Goal: Communication & Community: Answer question/provide support

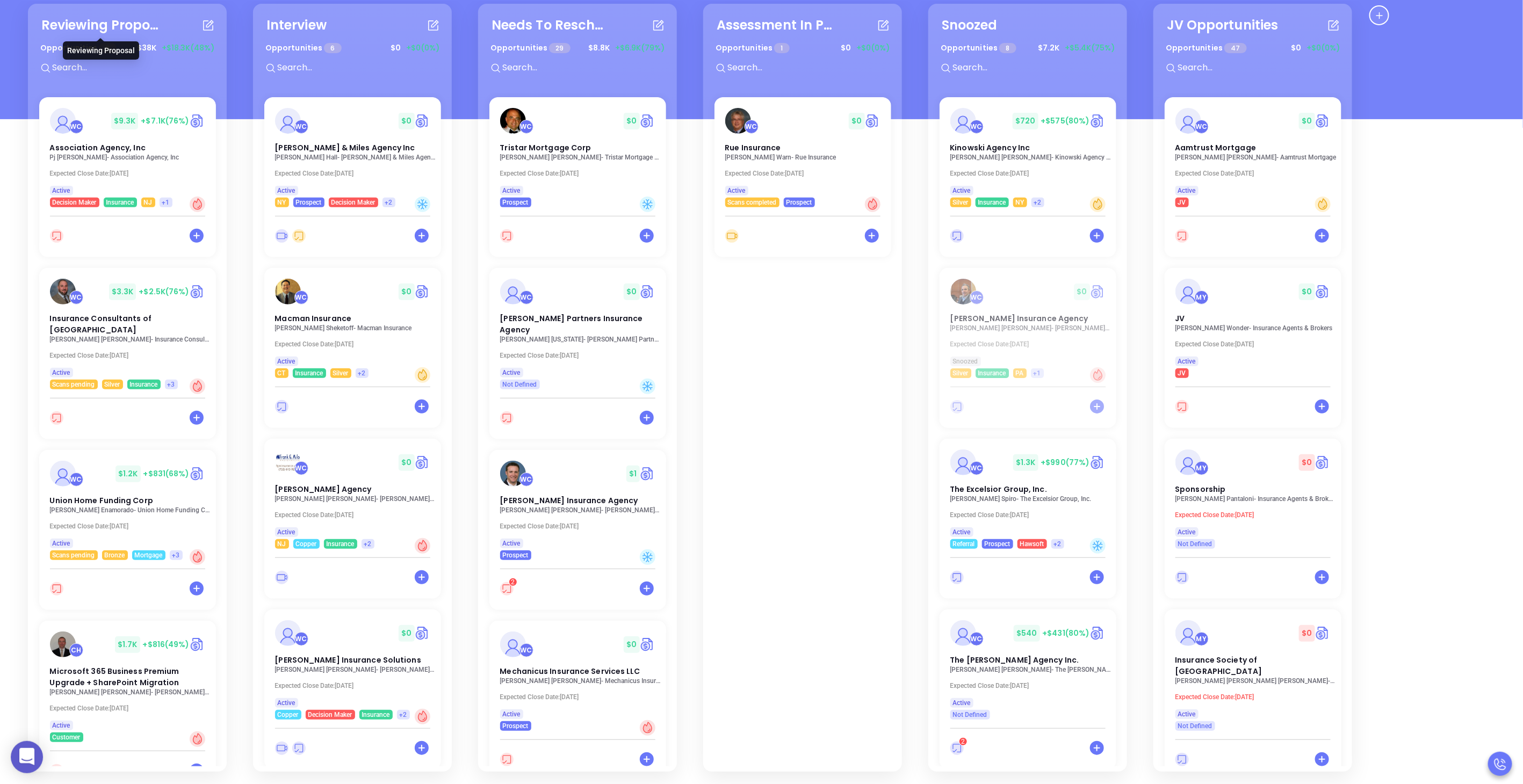
scroll to position [889, 0]
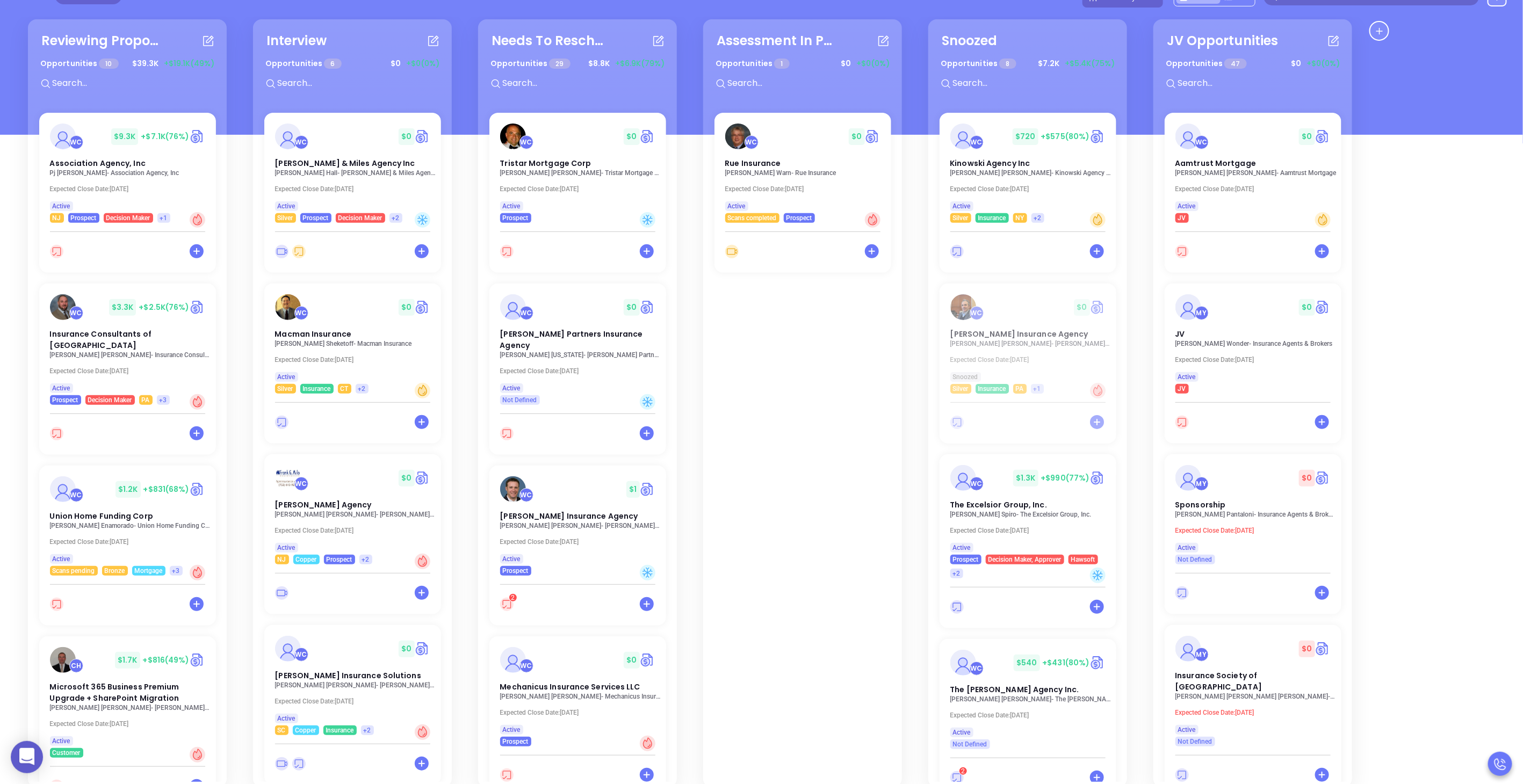
scroll to position [421, 0]
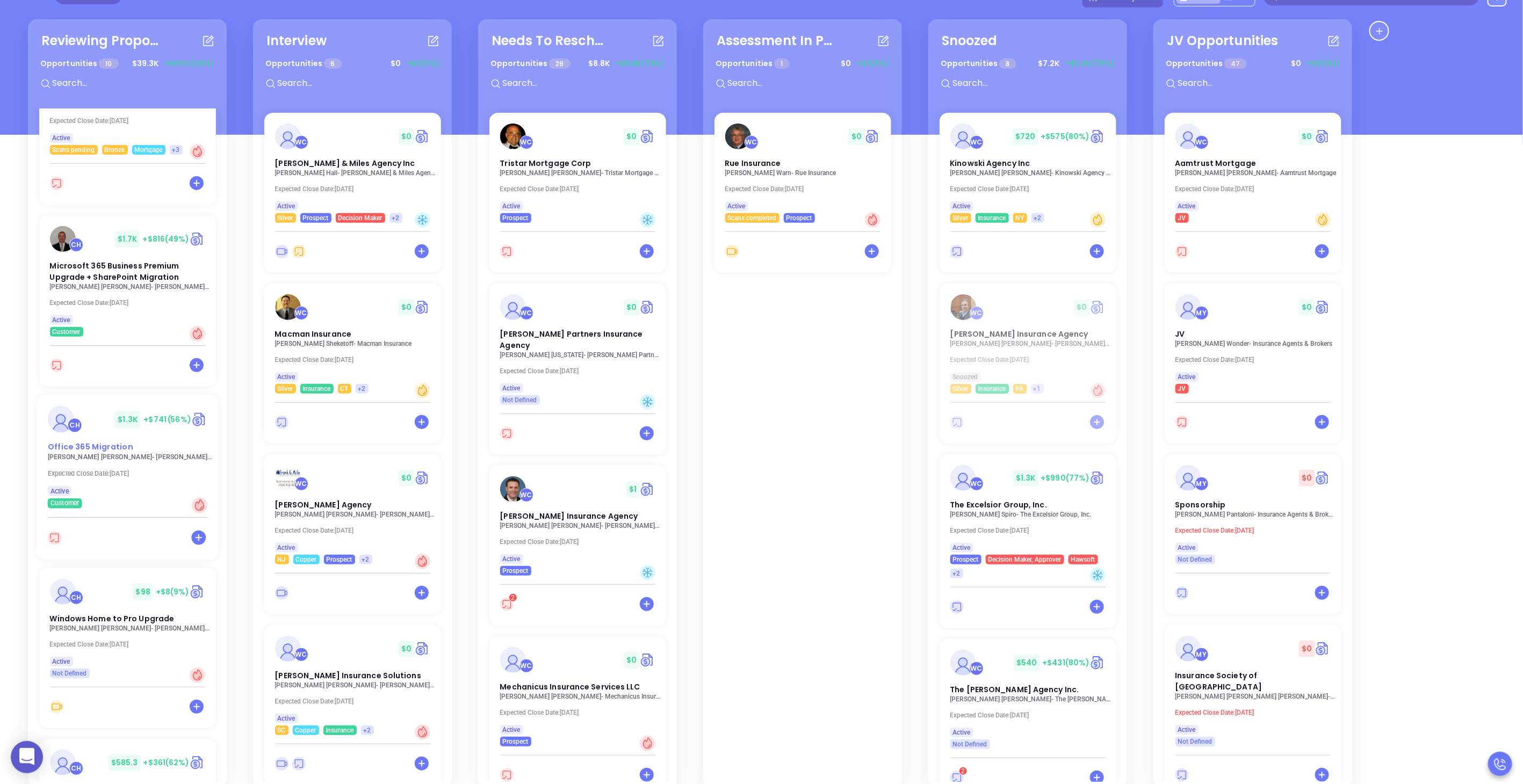
click at [77, 441] on span "Office 365 Migration" at bounding box center [90, 446] width 85 height 11
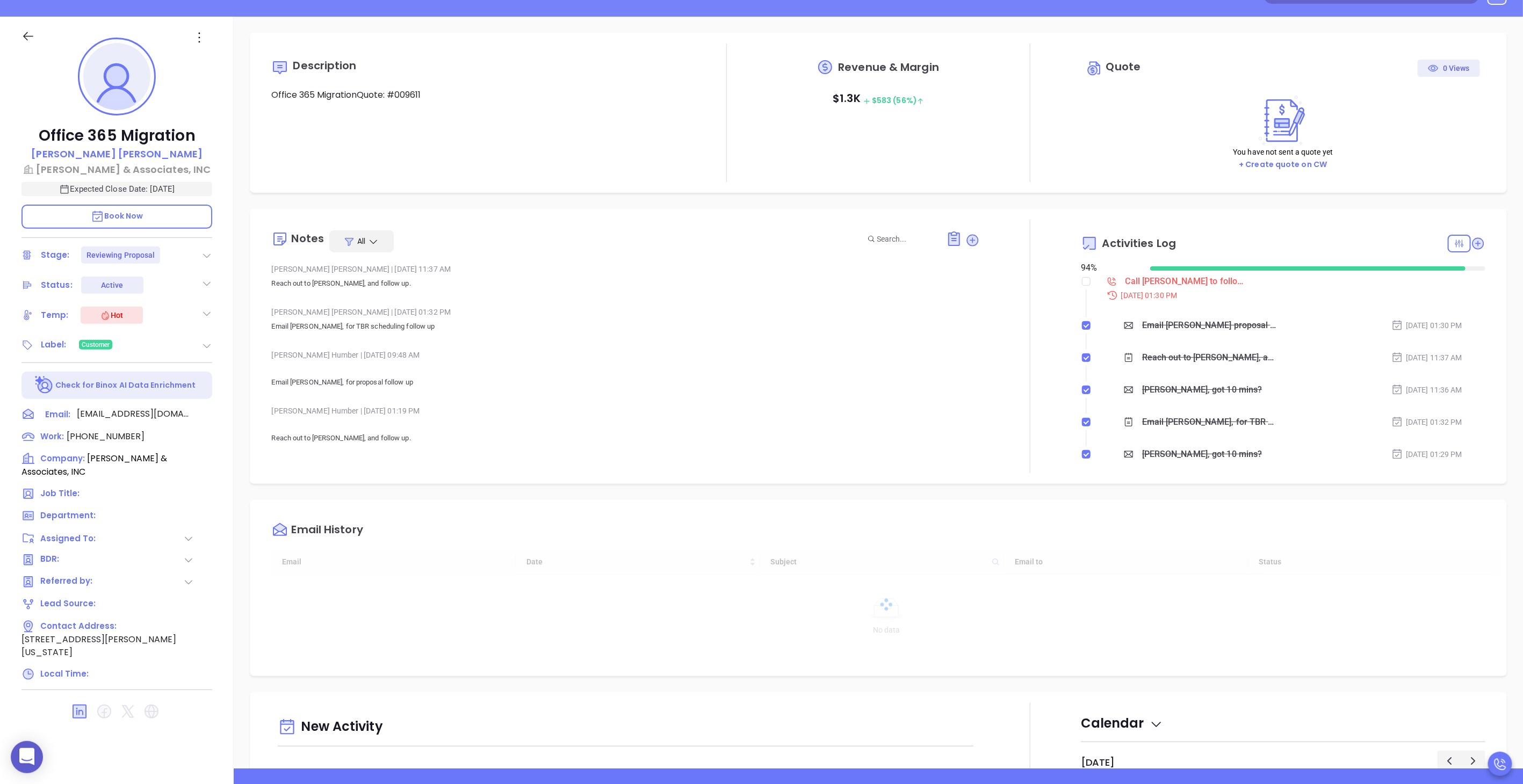
type input "[DATE]"
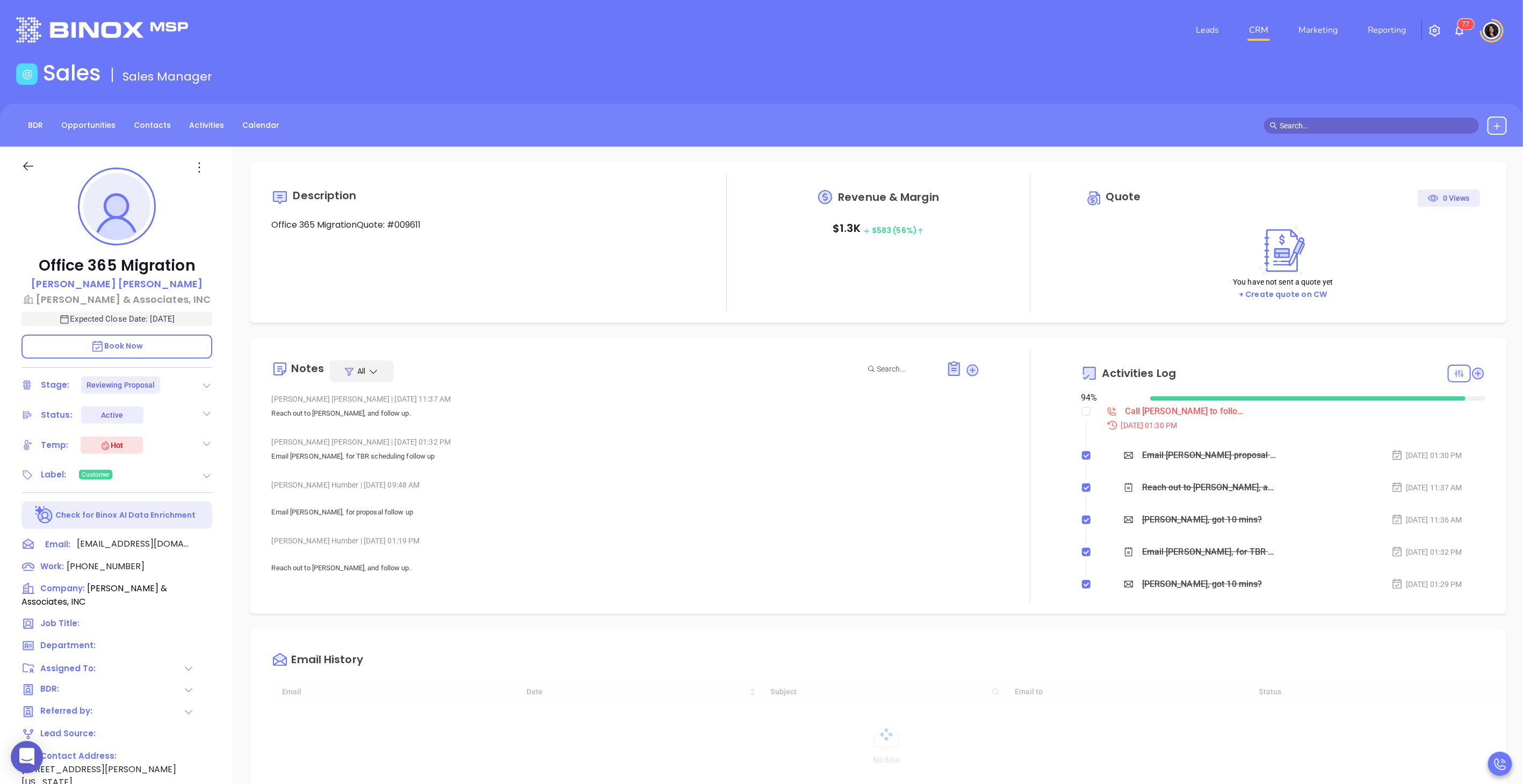
scroll to position [312, 0]
type input "[PERSON_NAME]"
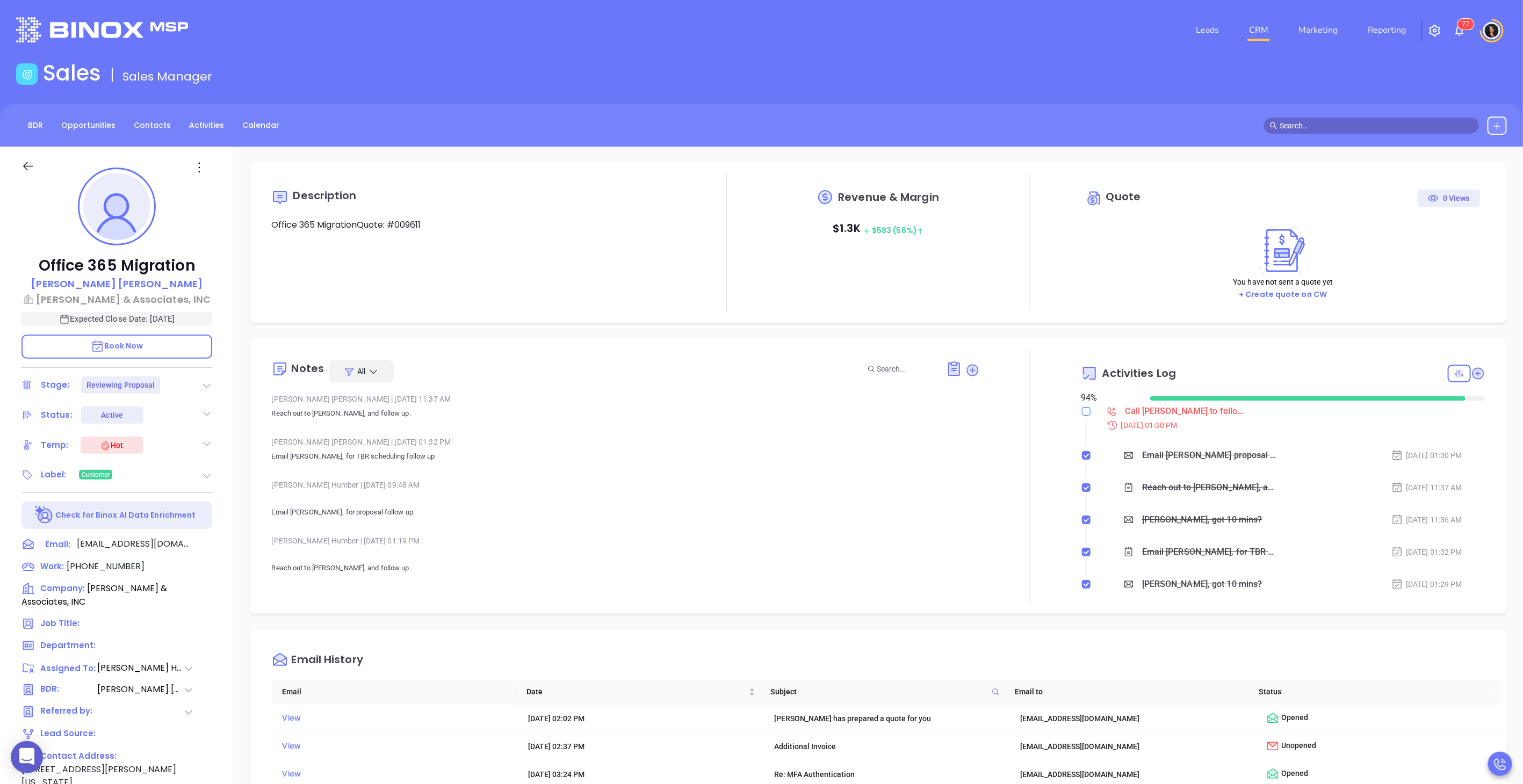
click at [1082, 409] on input "checkbox" at bounding box center [1087, 412] width 9 height 9
checkbox input "true"
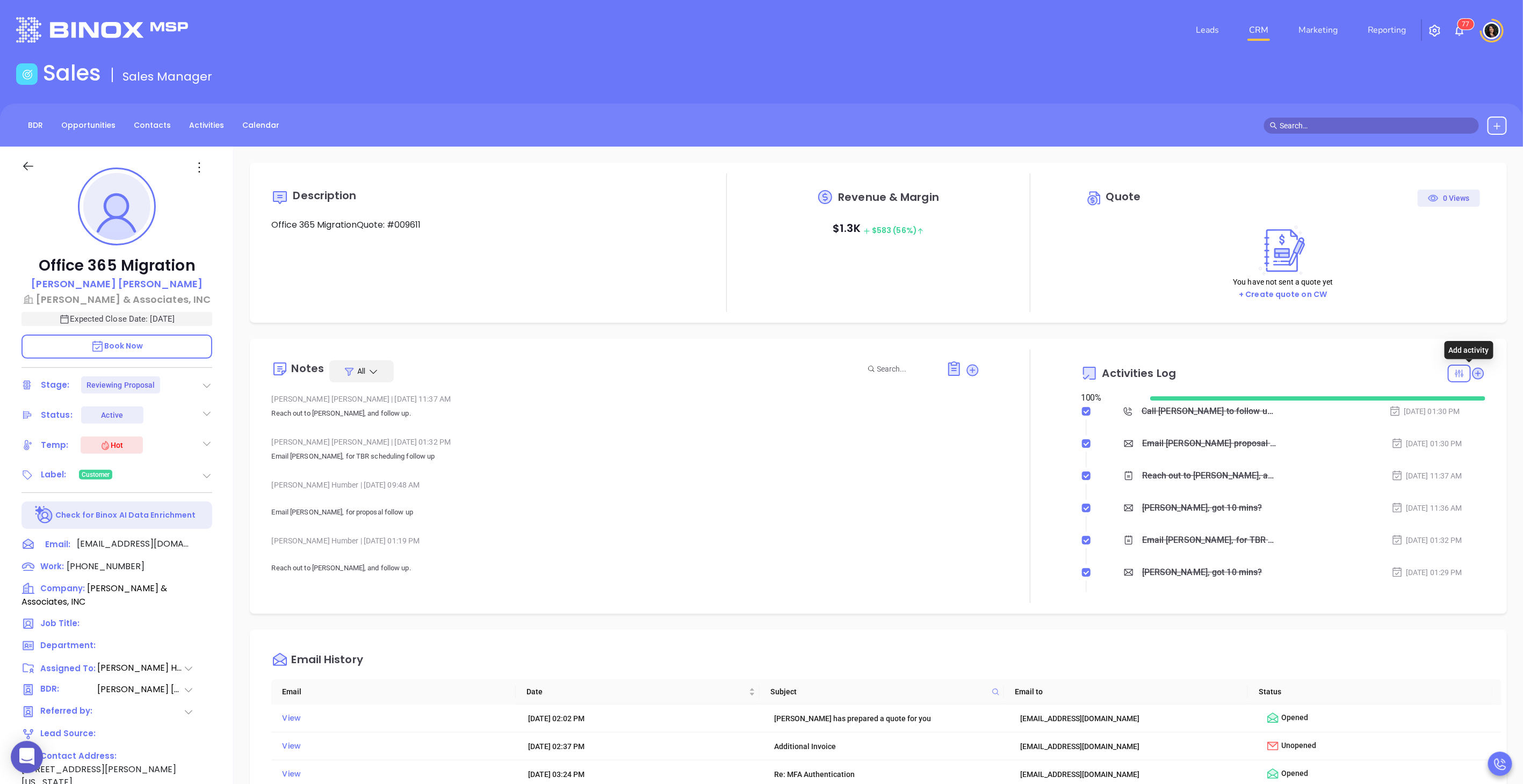
drag, startPoint x: 1470, startPoint y: 375, endPoint x: 1233, endPoint y: 329, distance: 241.4
click at [1233, 329] on div "Description Office 365 MigrationQuote: #009611 Revenue & Margin $ 1.3K $ 583 (5…" at bounding box center [879, 523] width 1290 height 752
click at [1473, 375] on icon at bounding box center [1478, 373] width 11 height 11
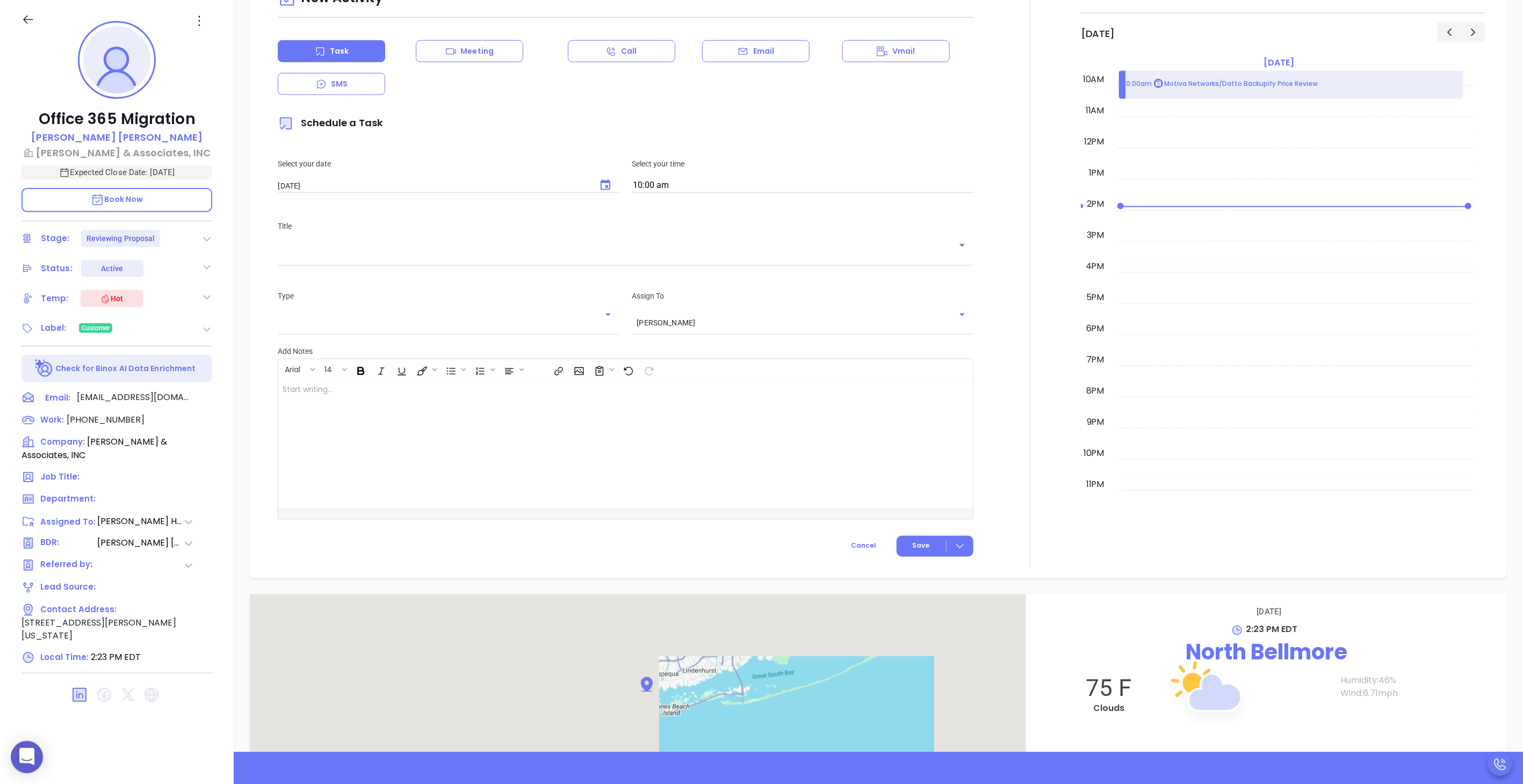
scroll to position [801, 0]
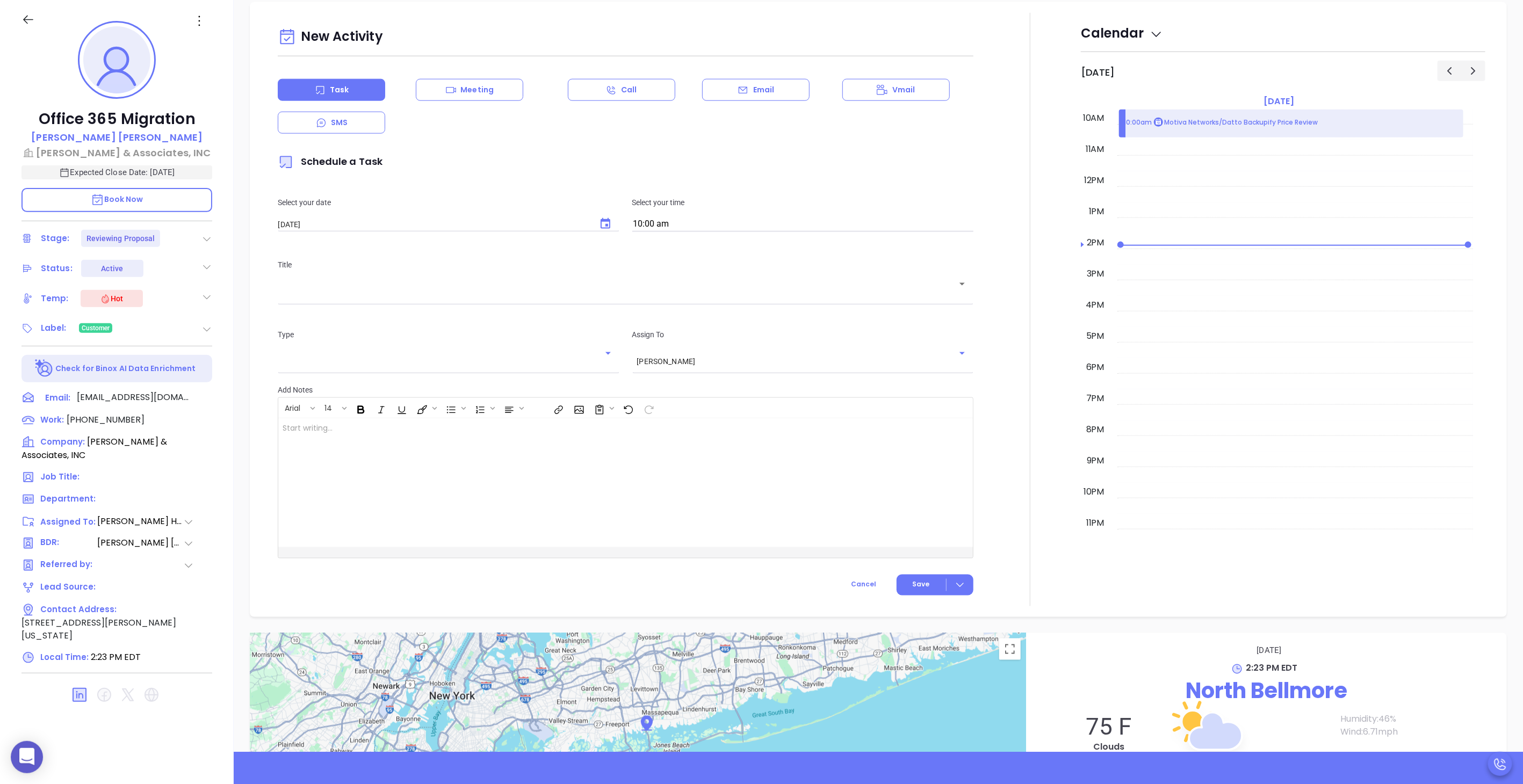
click at [599, 223] on icon "Choose date, selected date is Aug 28, 2025" at bounding box center [605, 224] width 13 height 13
click at [356, 366] on button "27" at bounding box center [364, 370] width 19 height 19
type input "[DATE]"
click at [647, 224] on input "10:00 am" at bounding box center [803, 224] width 341 height 15
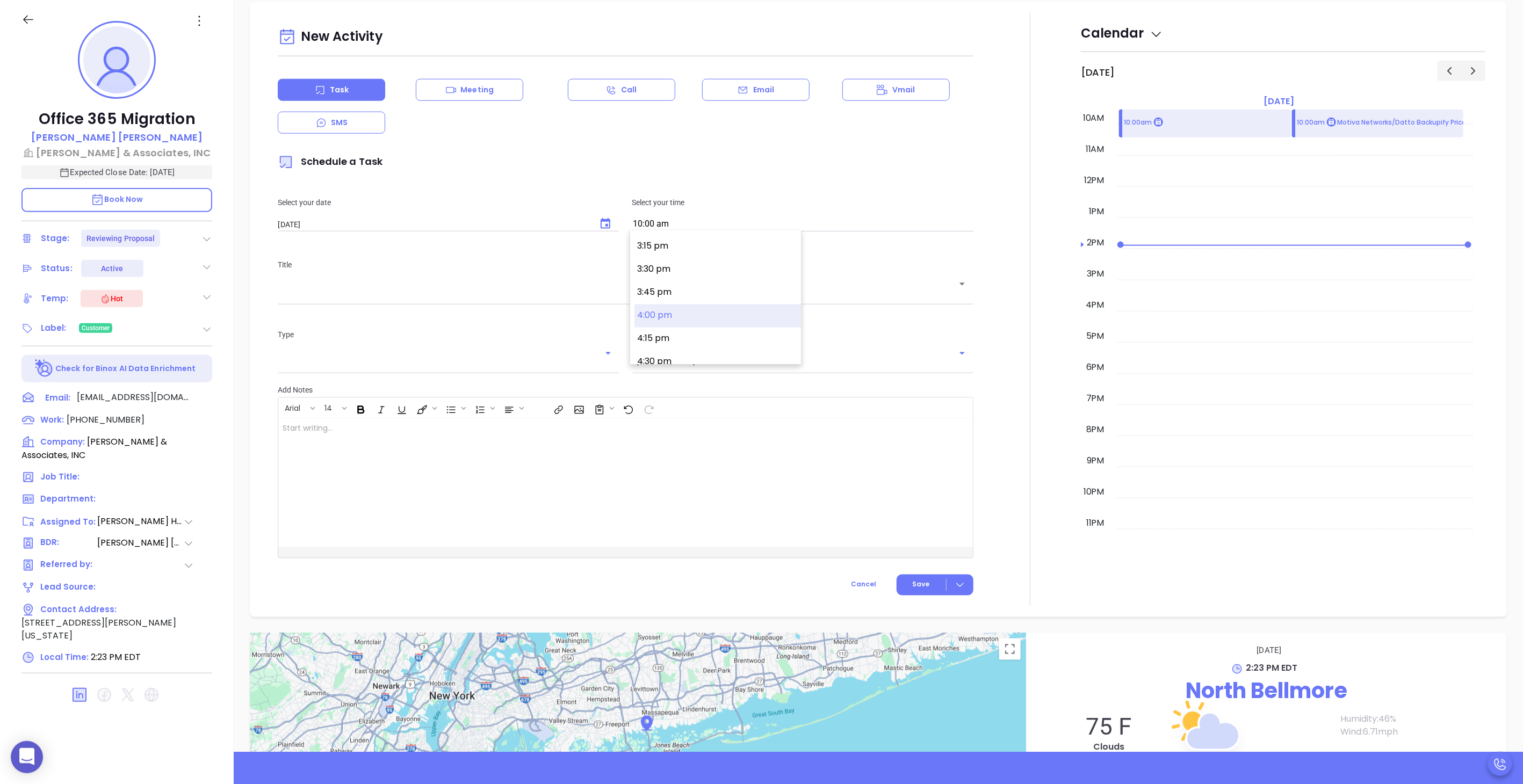
click at [656, 318] on button "4:00 pm" at bounding box center [718, 315] width 167 height 23
type input "4:00 pm"
click at [497, 295] on input "text" at bounding box center [618, 292] width 670 height 10
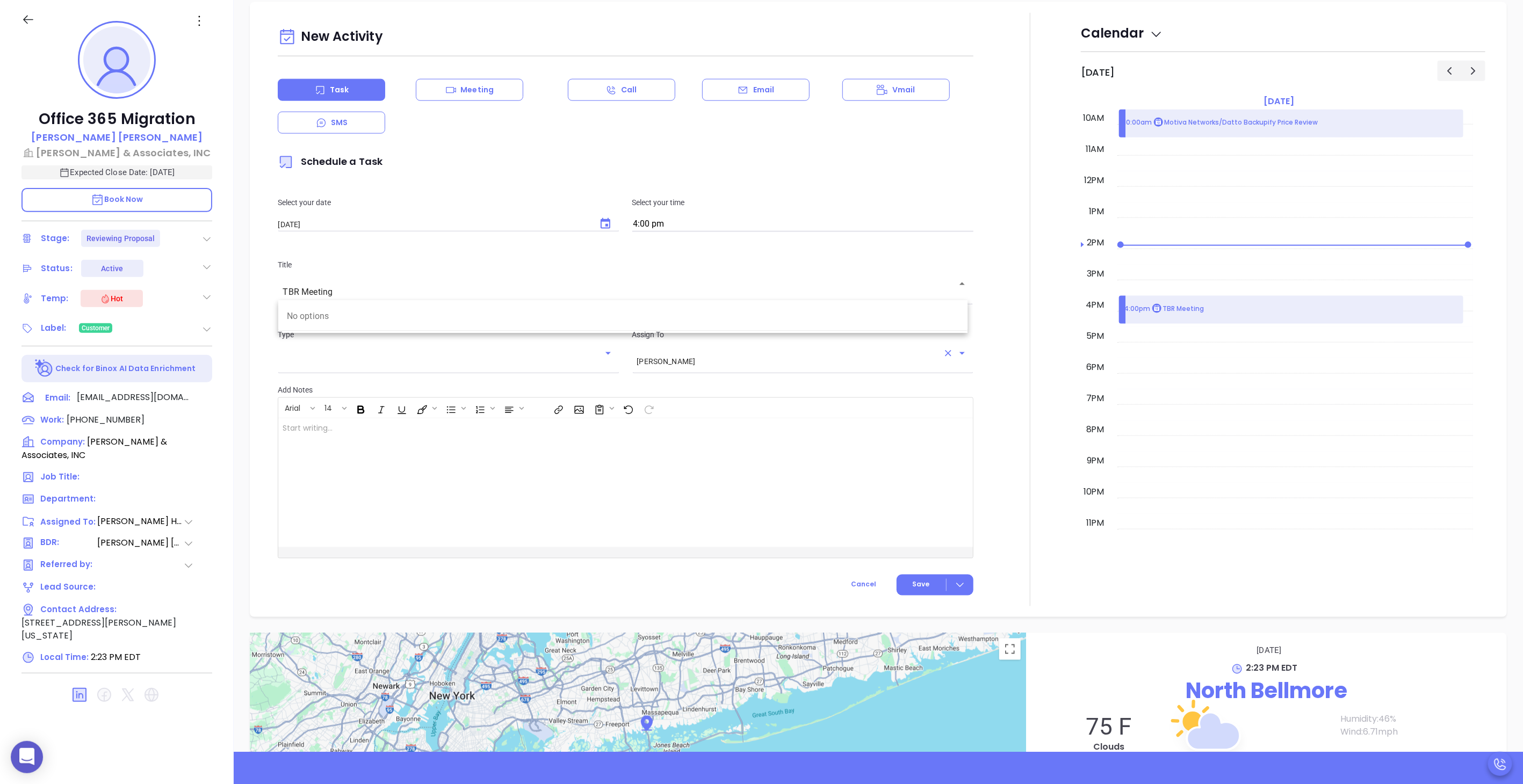
click at [706, 366] on div "[PERSON_NAME] ​" at bounding box center [803, 361] width 341 height 20
type input "TBR Meeting"
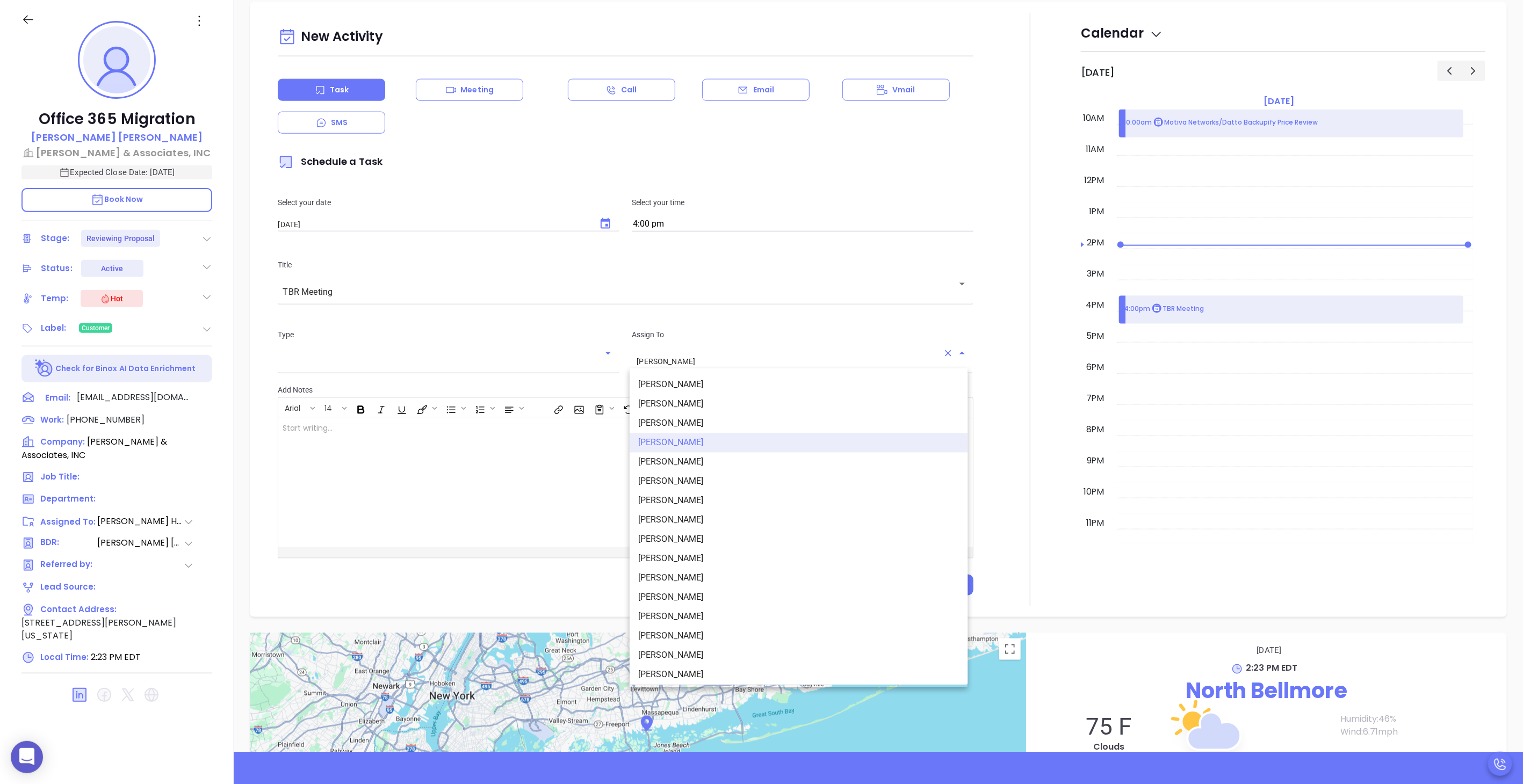
scroll to position [61, 0]
click at [659, 646] on li "[PERSON_NAME]" at bounding box center [799, 652] width 339 height 19
type input "[PERSON_NAME]"
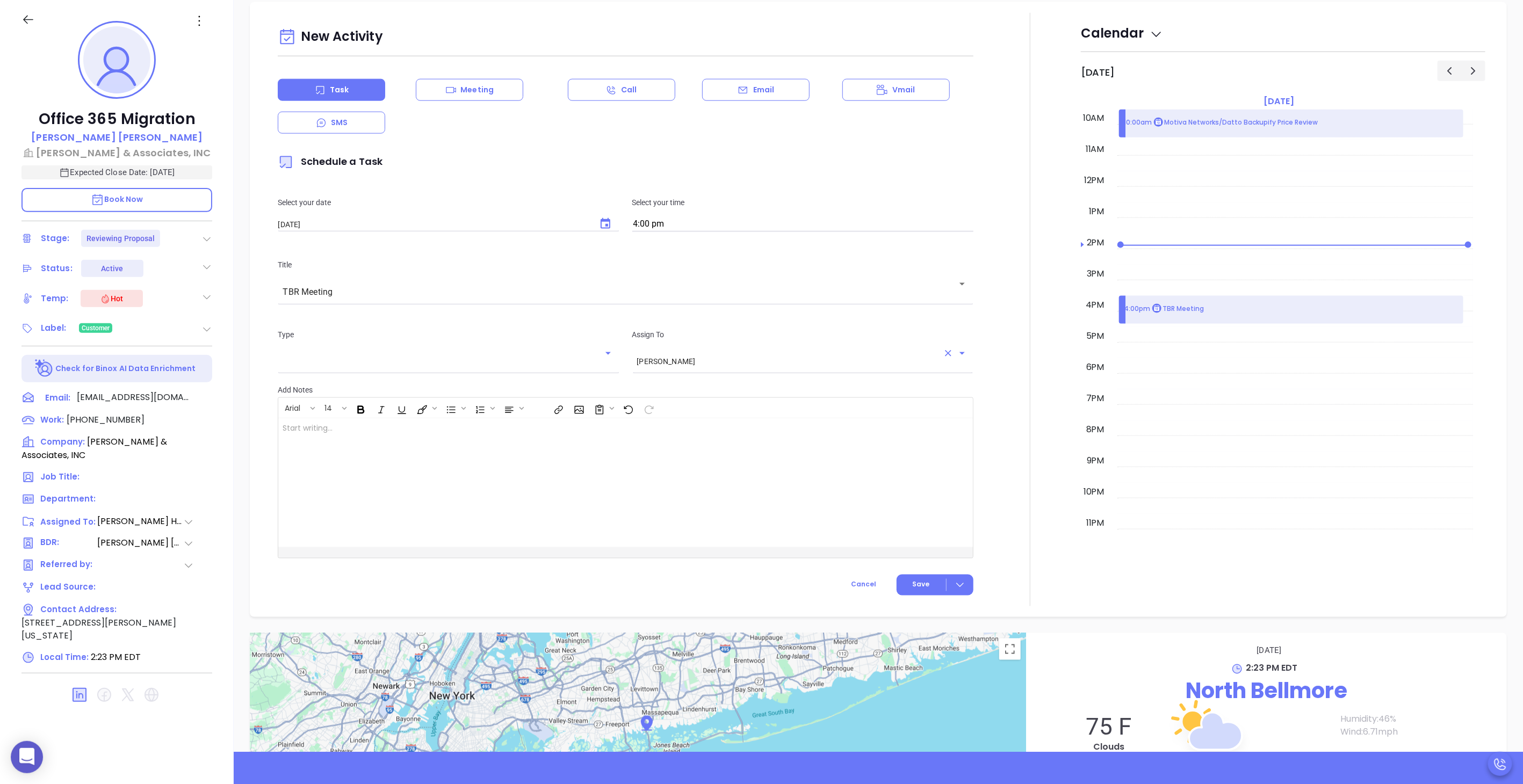
click at [504, 367] on div "​" at bounding box center [448, 361] width 341 height 20
click at [345, 415] on li "Meeting" at bounding box center [447, 423] width 339 height 19
type input "Meeting"
click at [914, 584] on span "Save" at bounding box center [921, 584] width 17 height 10
click at [875, 601] on span "Save" at bounding box center [911, 606] width 96 height 12
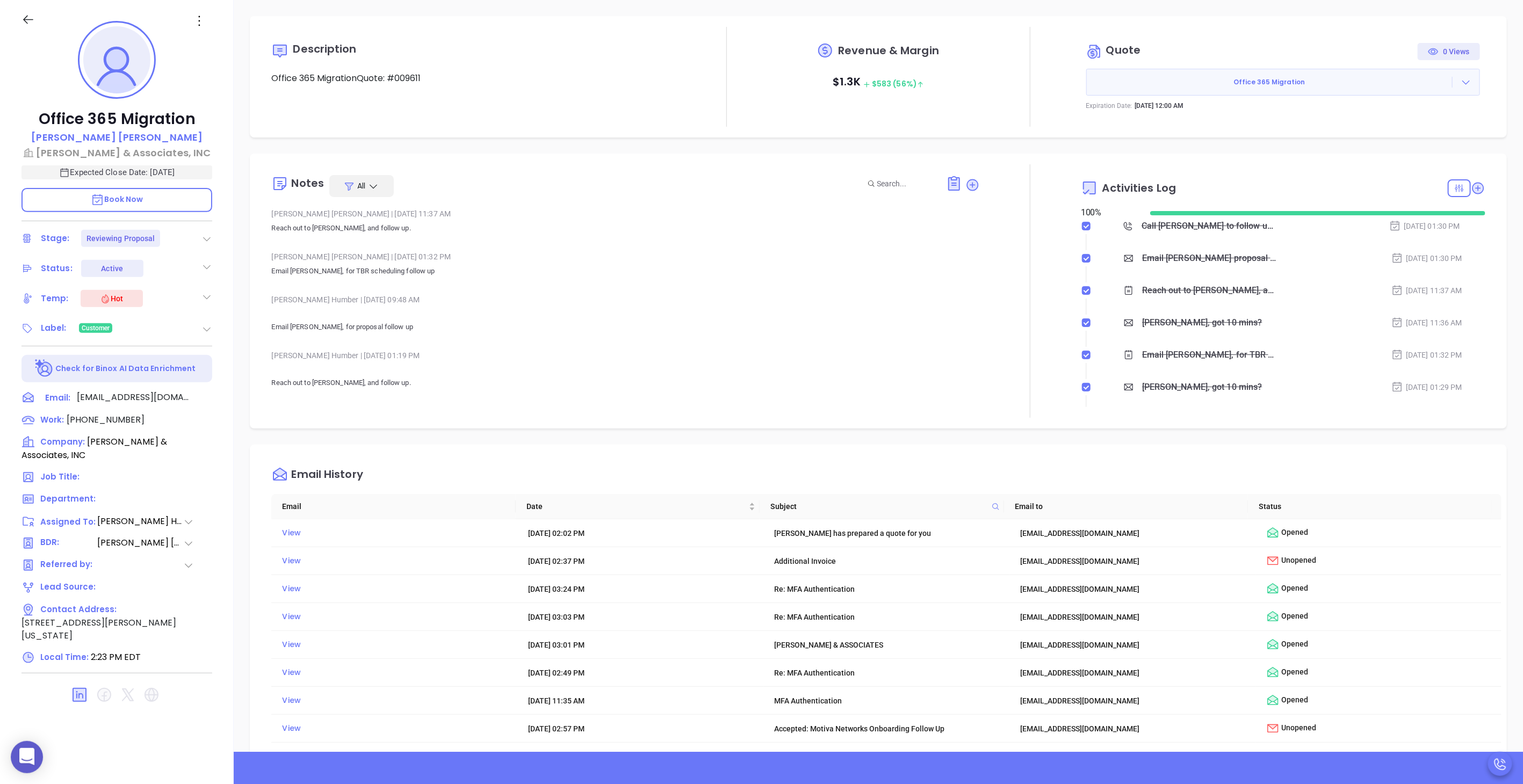
scroll to position [0, 0]
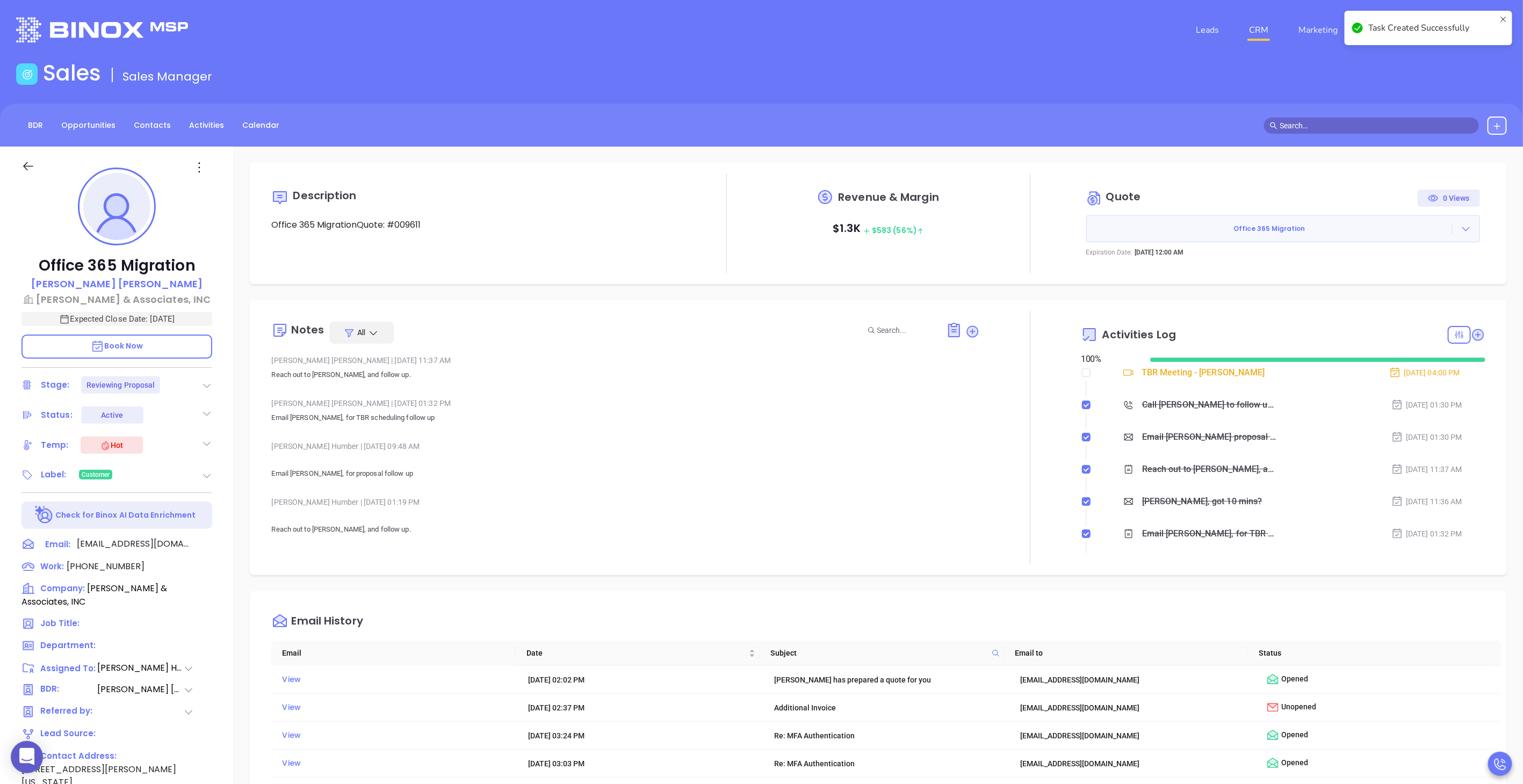
checkbox input "false"
click at [1257, 36] on link "CRM" at bounding box center [1259, 30] width 28 height 21
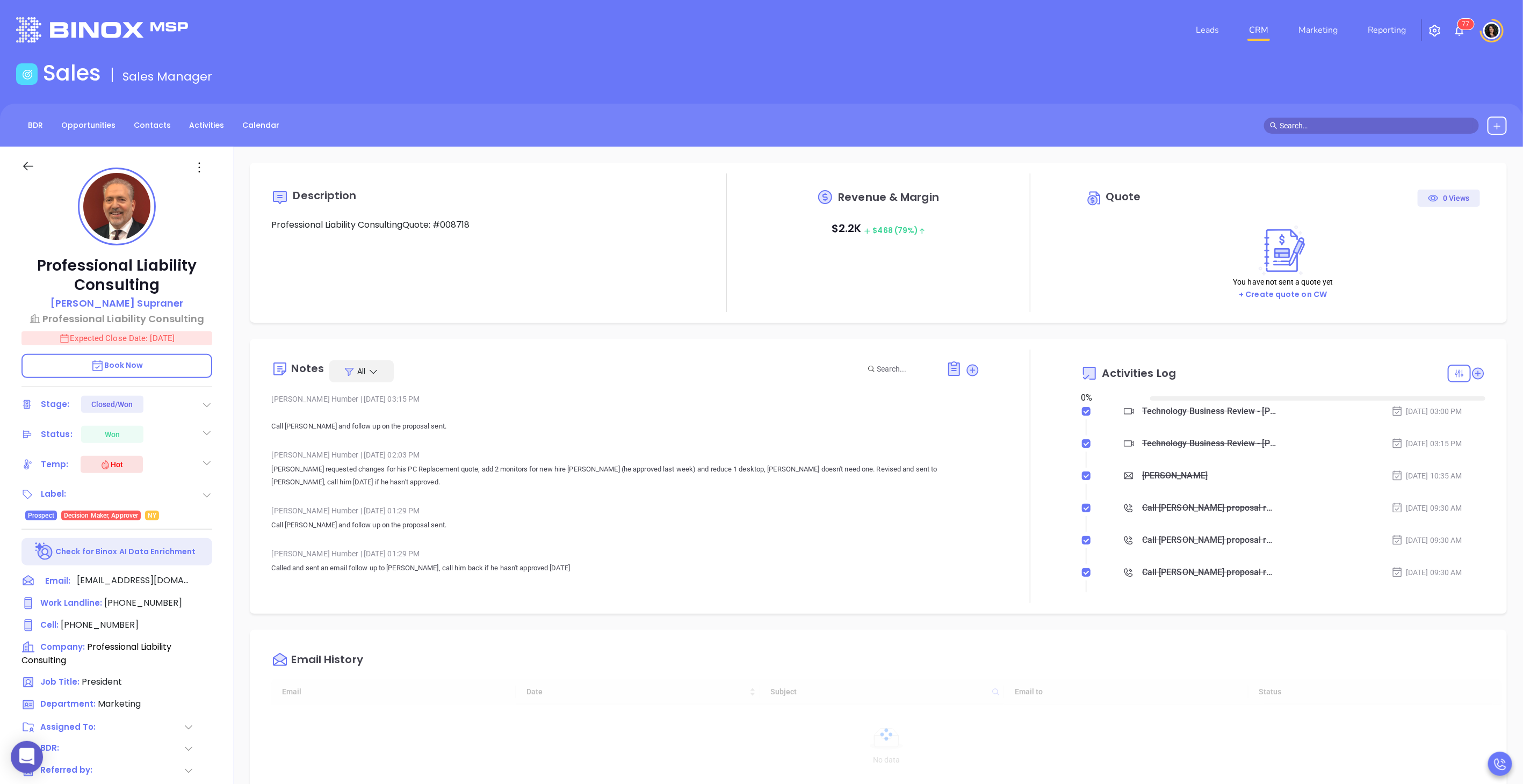
click at [1254, 40] on link "CRM" at bounding box center [1259, 30] width 28 height 21
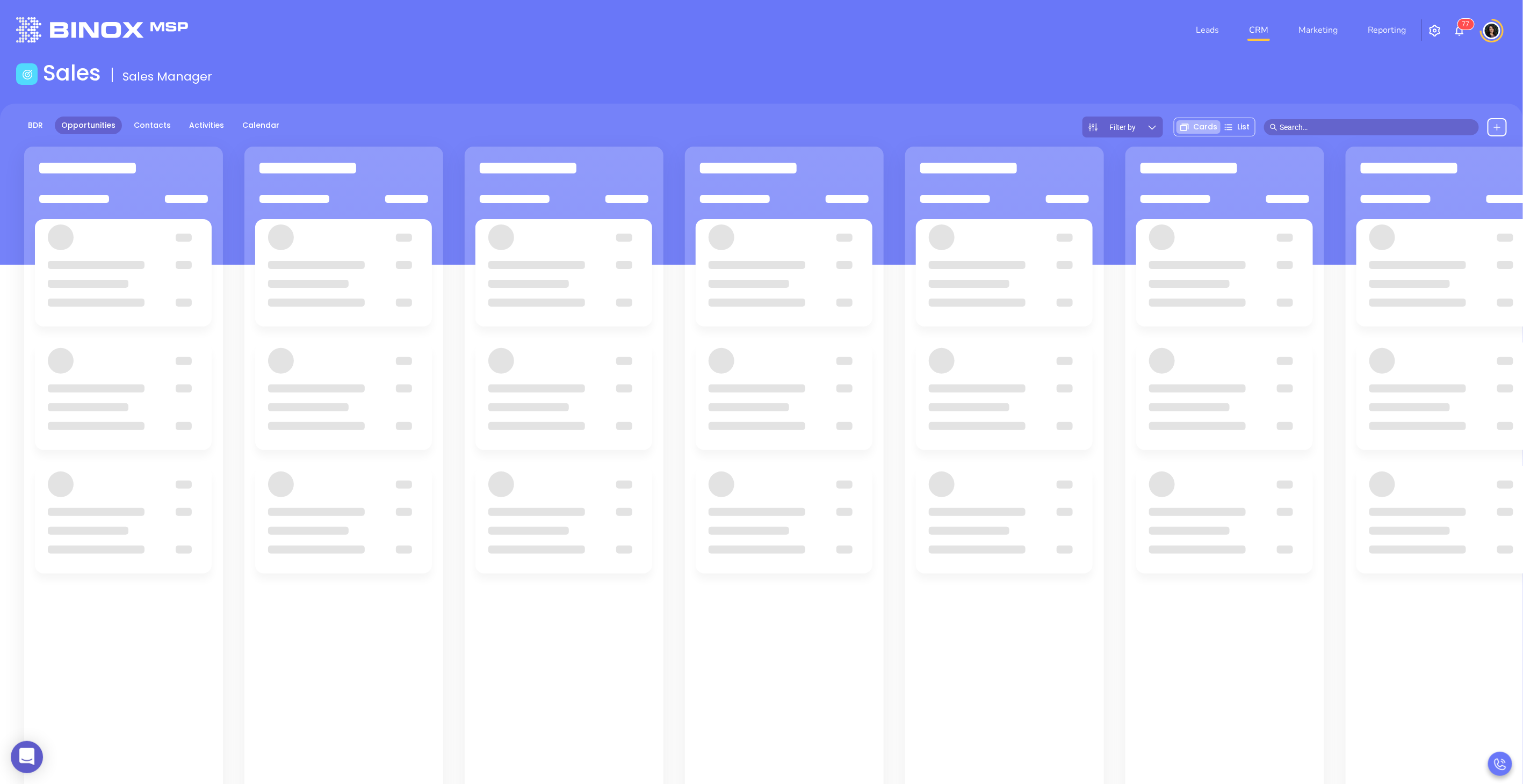
click at [1312, 126] on input "text" at bounding box center [1376, 127] width 193 height 12
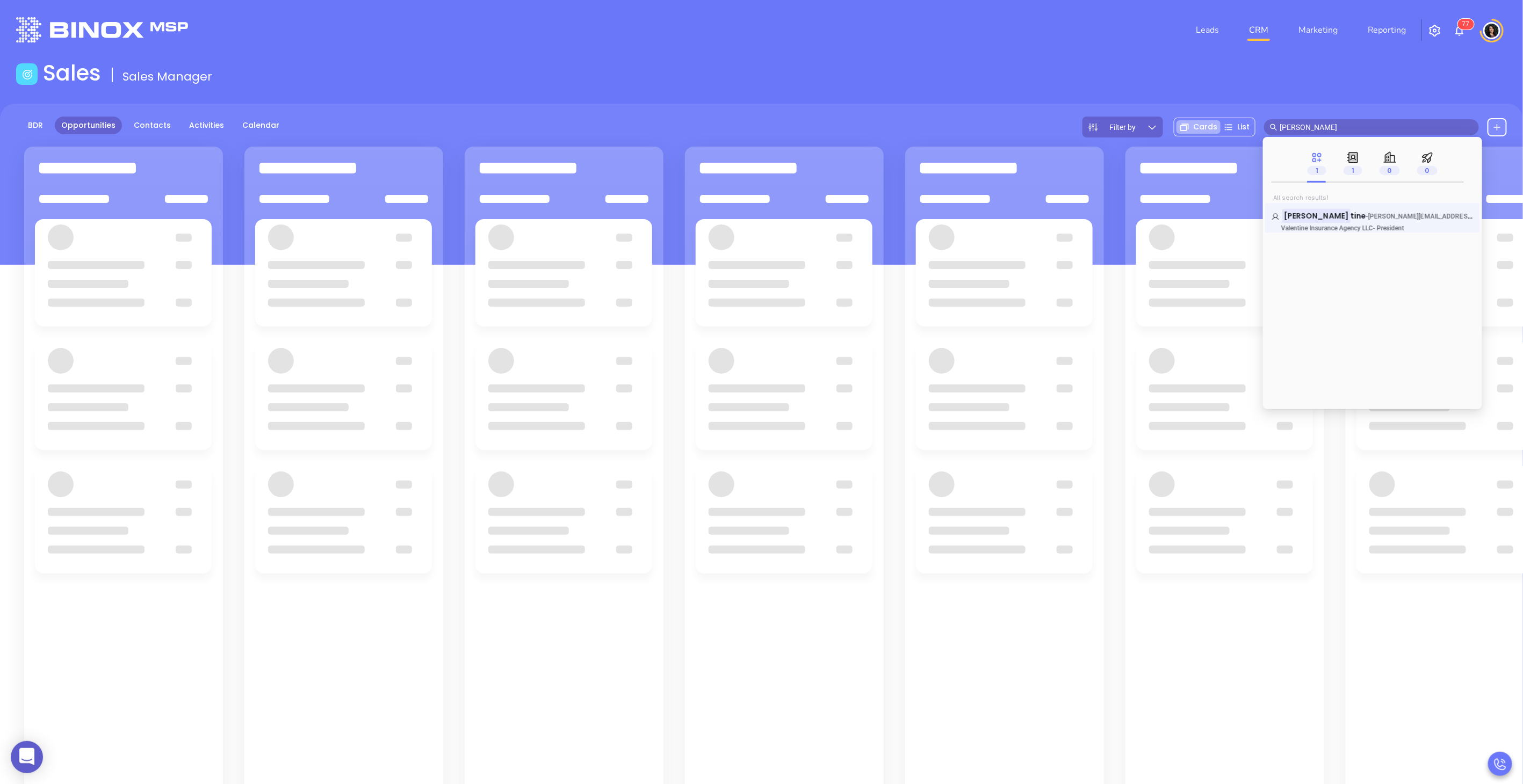
type input "keith valen"
click at [1342, 207] on div "Keith Valen tine - keith@myvalentineinsurance.com Valentine Insurance Agency LL…" at bounding box center [1373, 218] width 215 height 30
click at [1351, 216] on span "tine" at bounding box center [1359, 215] width 16 height 11
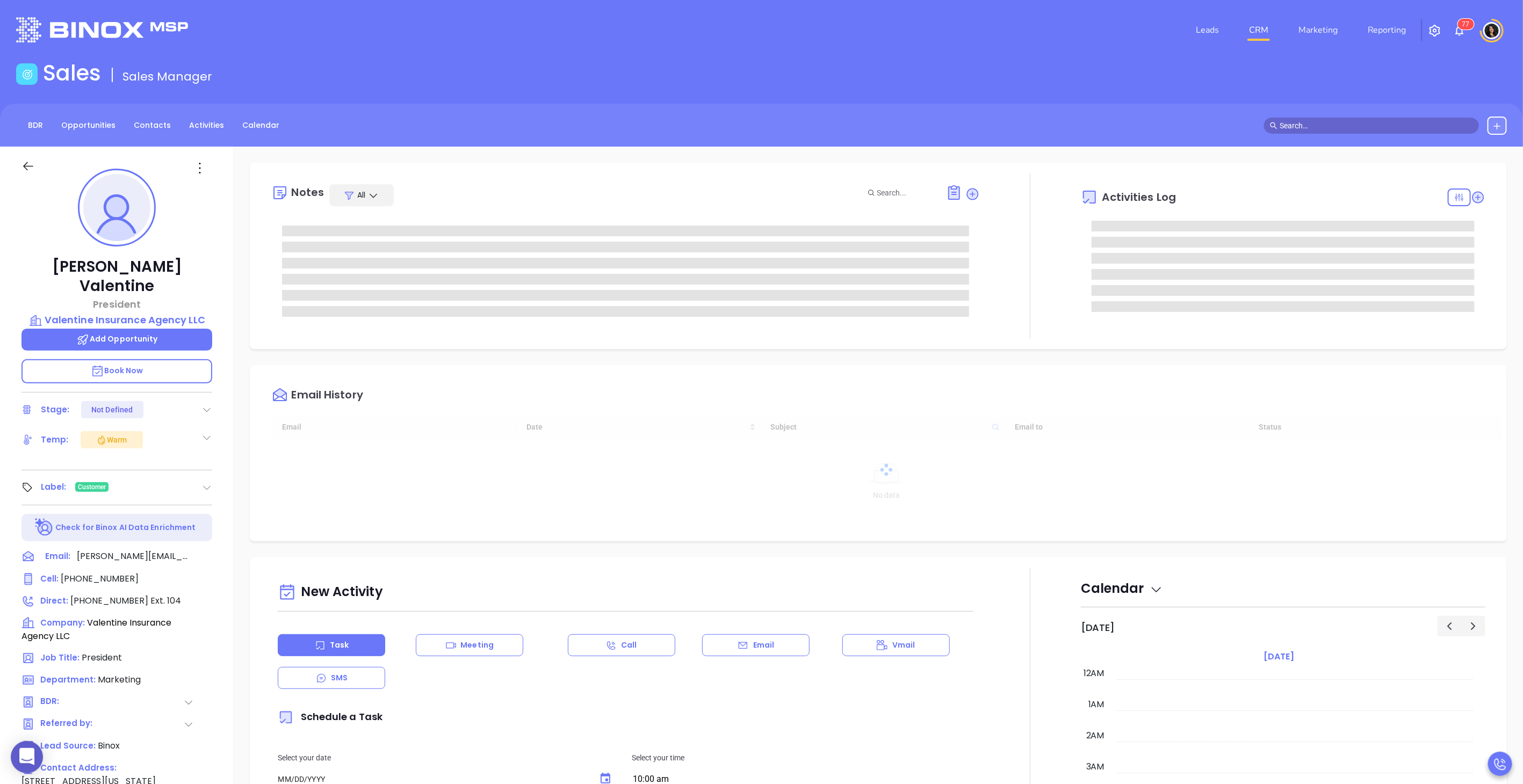
type input "[DATE]"
type input "[PERSON_NAME]"
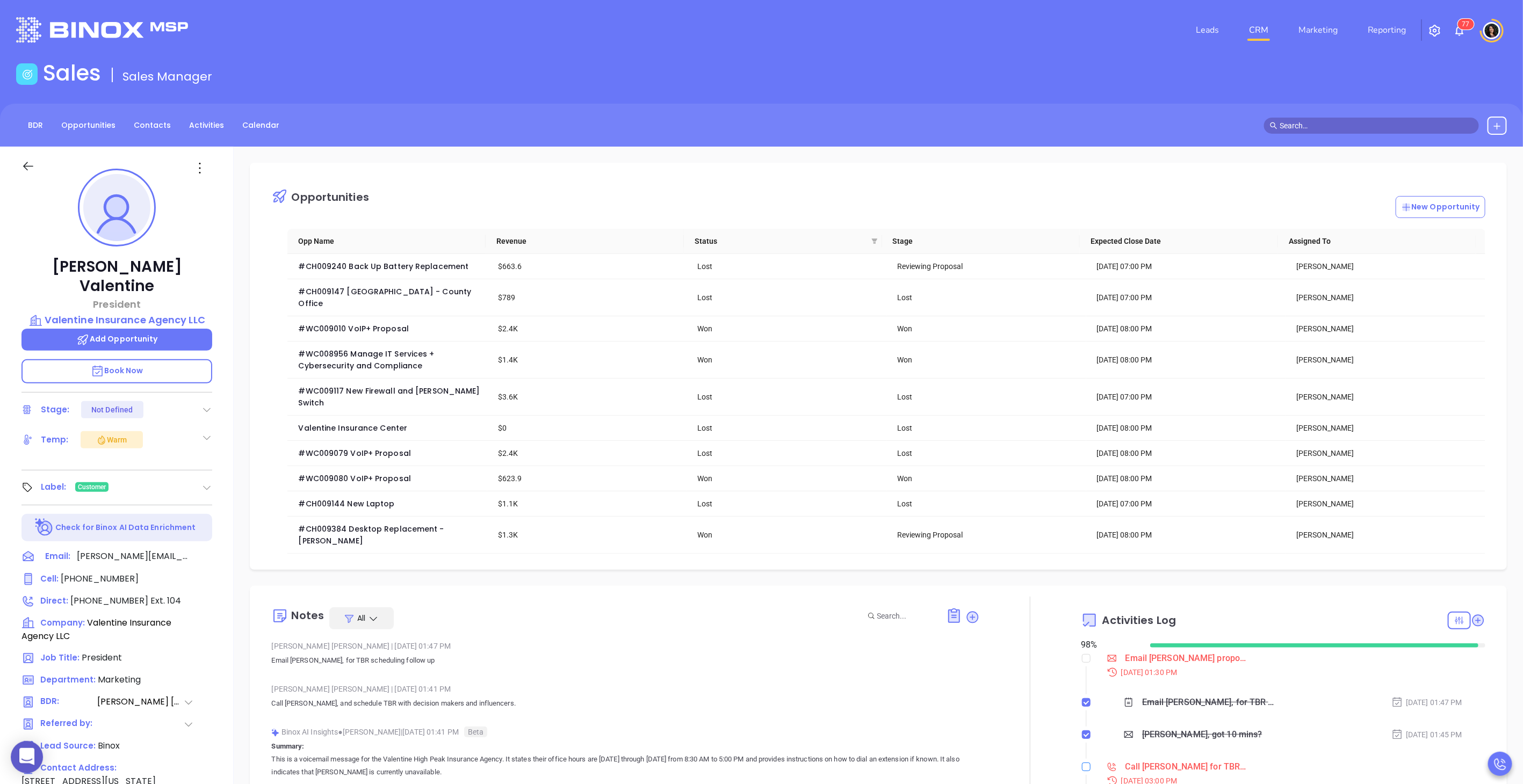
click at [1082, 761] on label at bounding box center [1087, 767] width 9 height 12
click at [1082, 763] on input "checkbox" at bounding box center [1087, 767] width 9 height 9
checkbox input "true"
click at [1082, 654] on input "checkbox" at bounding box center [1087, 659] width 9 height 9
checkbox input "true"
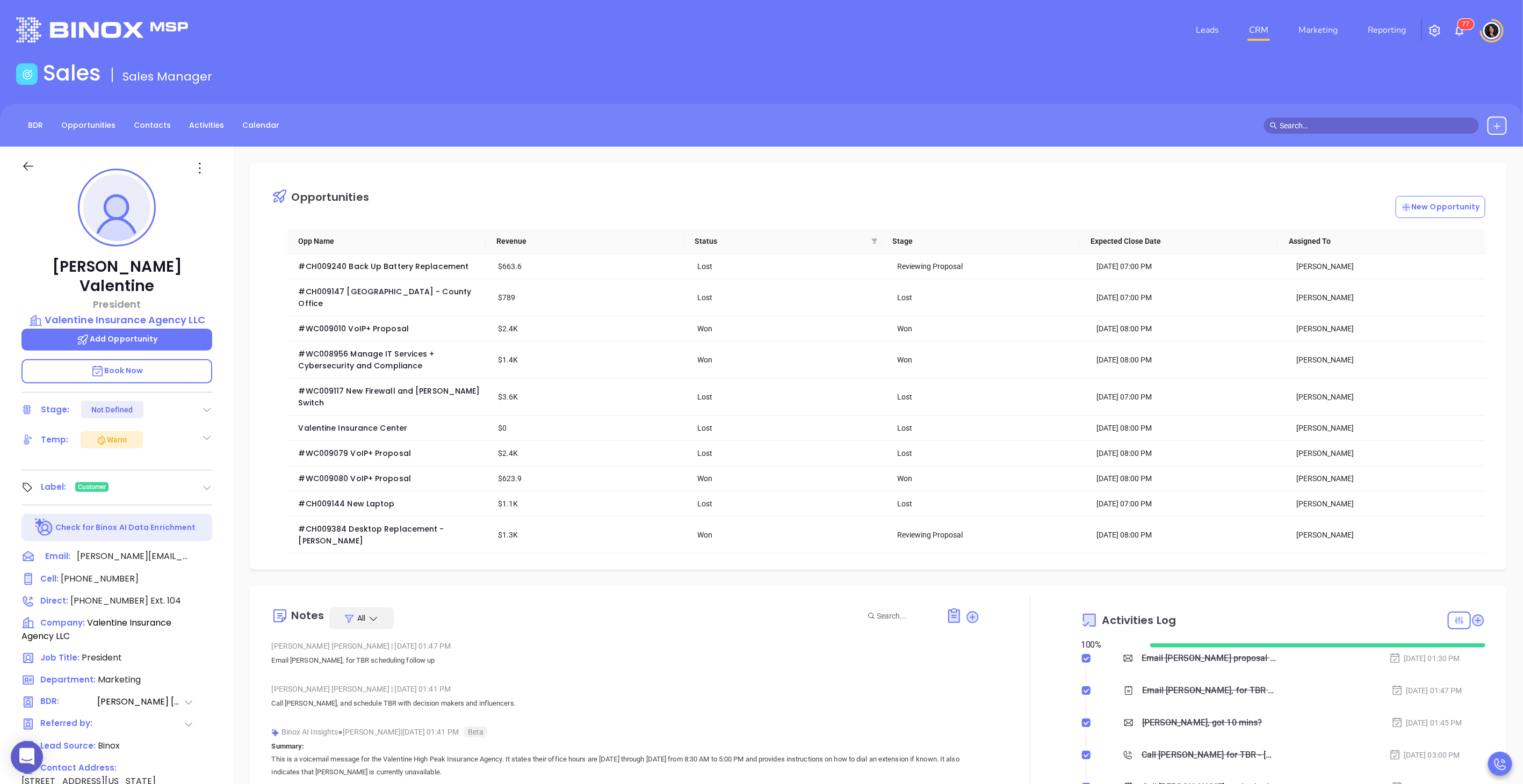
click at [643, 597] on div "Notes All Mary Martinez | Aug 25, 2025 01:47 PM Email Keith, for TBR scheduling…" at bounding box center [625, 723] width 708 height 253
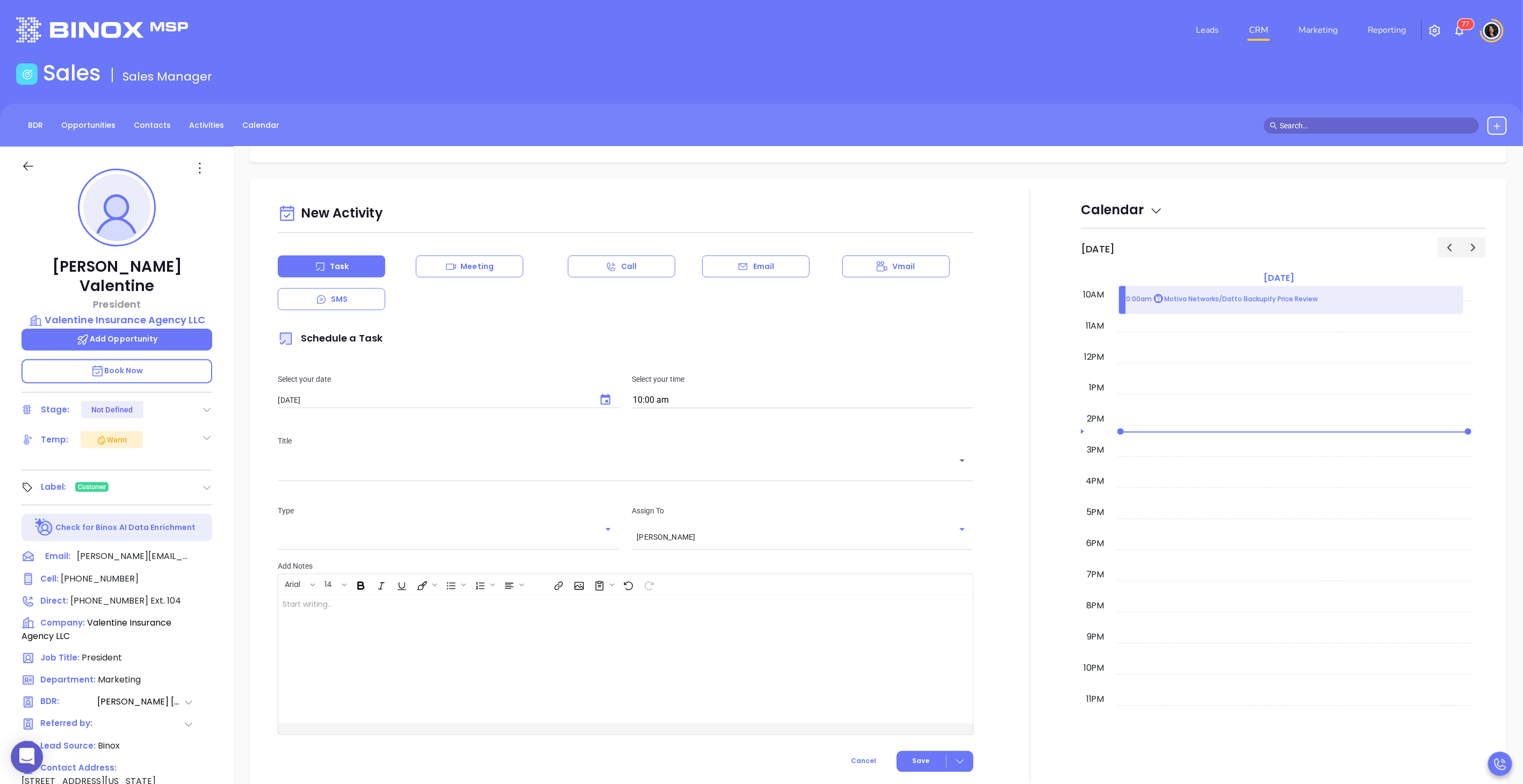
scroll to position [1128, 0]
click at [735, 255] on div "Email" at bounding box center [756, 266] width 107 height 22
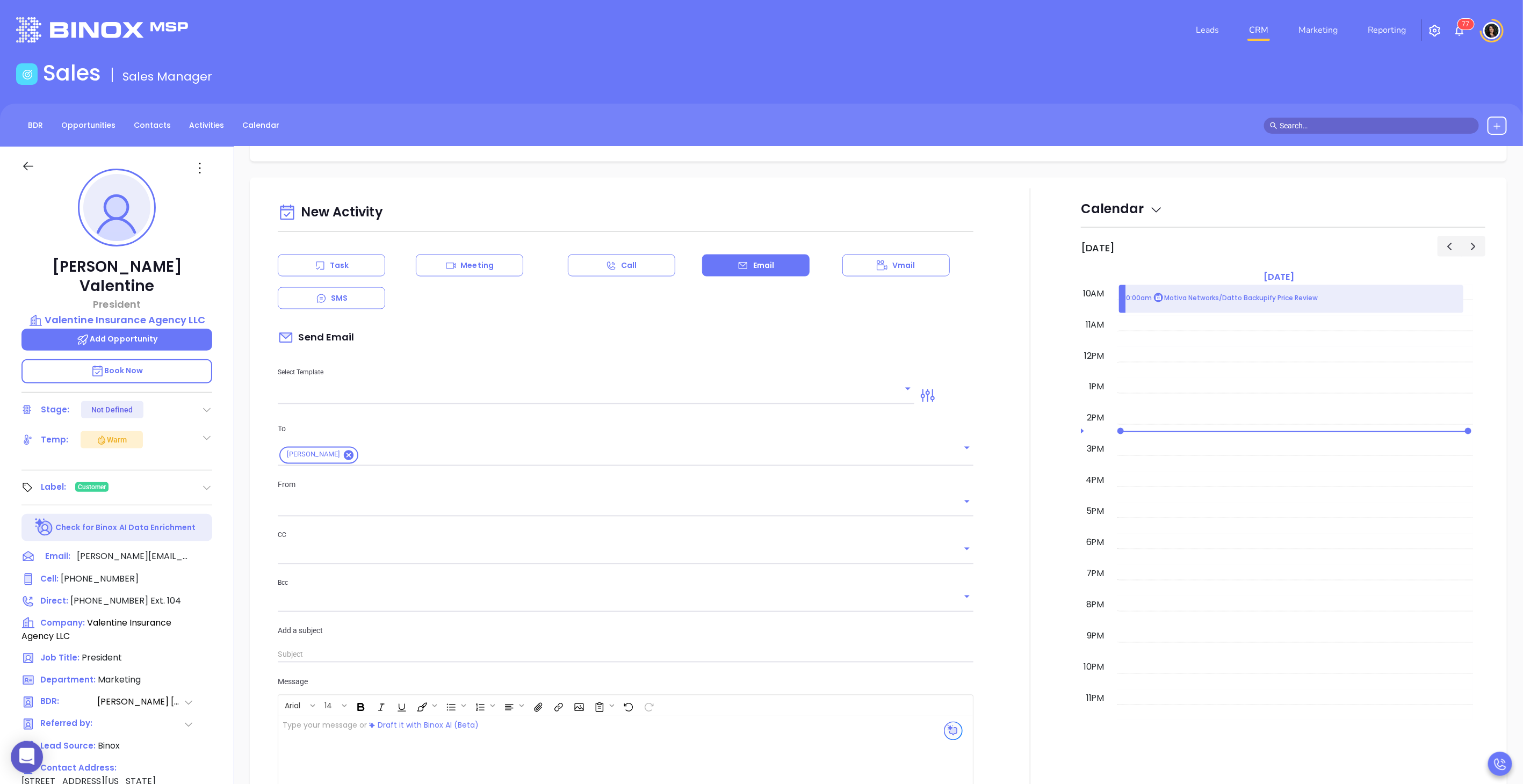
click at [513, 388] on input "text" at bounding box center [587, 395] width 620 height 16
type input "[PERSON_NAME]"
click at [396, 436] on li "Confirming our meeting" at bounding box center [594, 433] width 631 height 28
type input "Confirming our meeting"
type input "Keith"
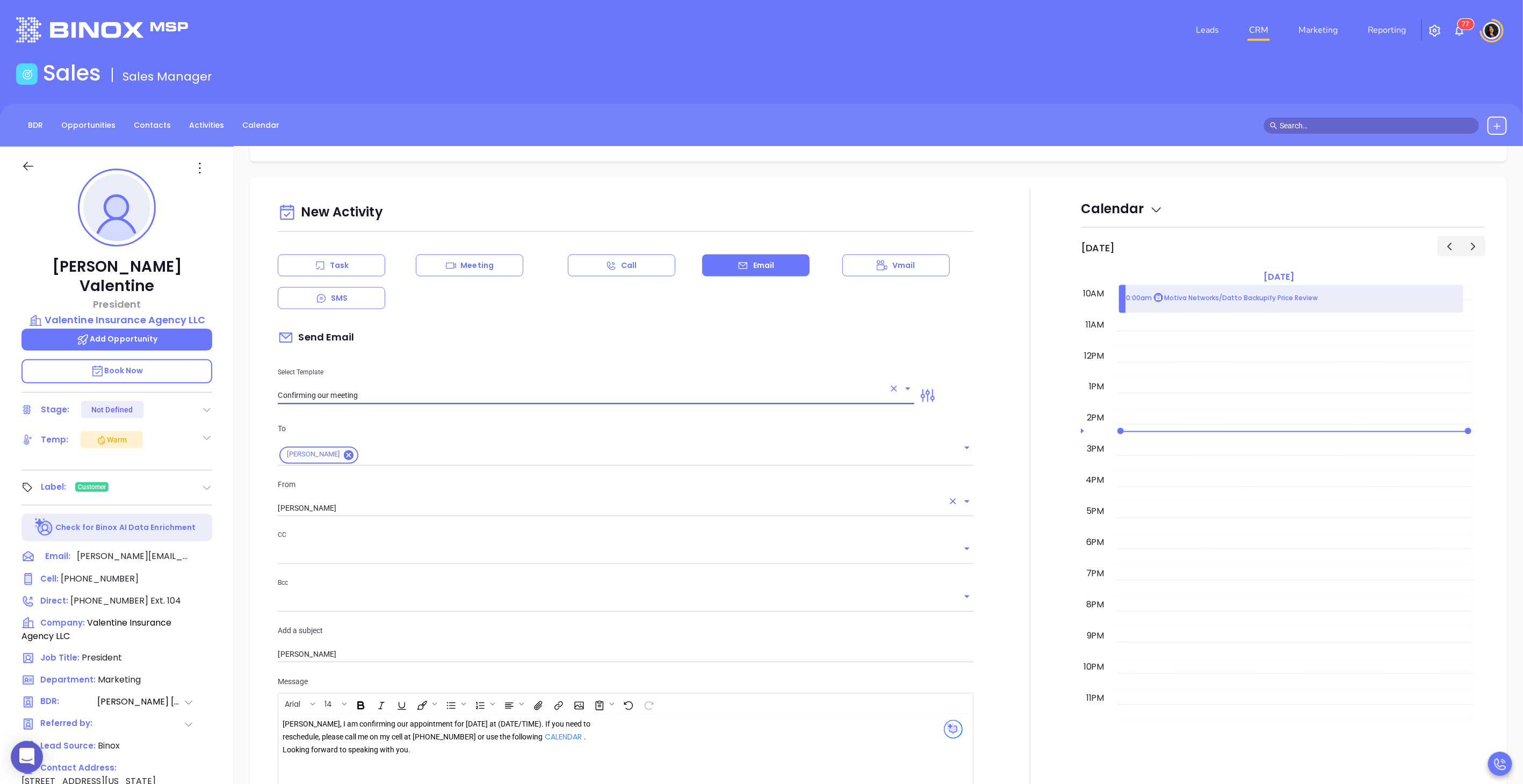
type input "Confirming our meeting"
click at [312, 501] on input "[PERSON_NAME]" at bounding box center [610, 509] width 665 height 16
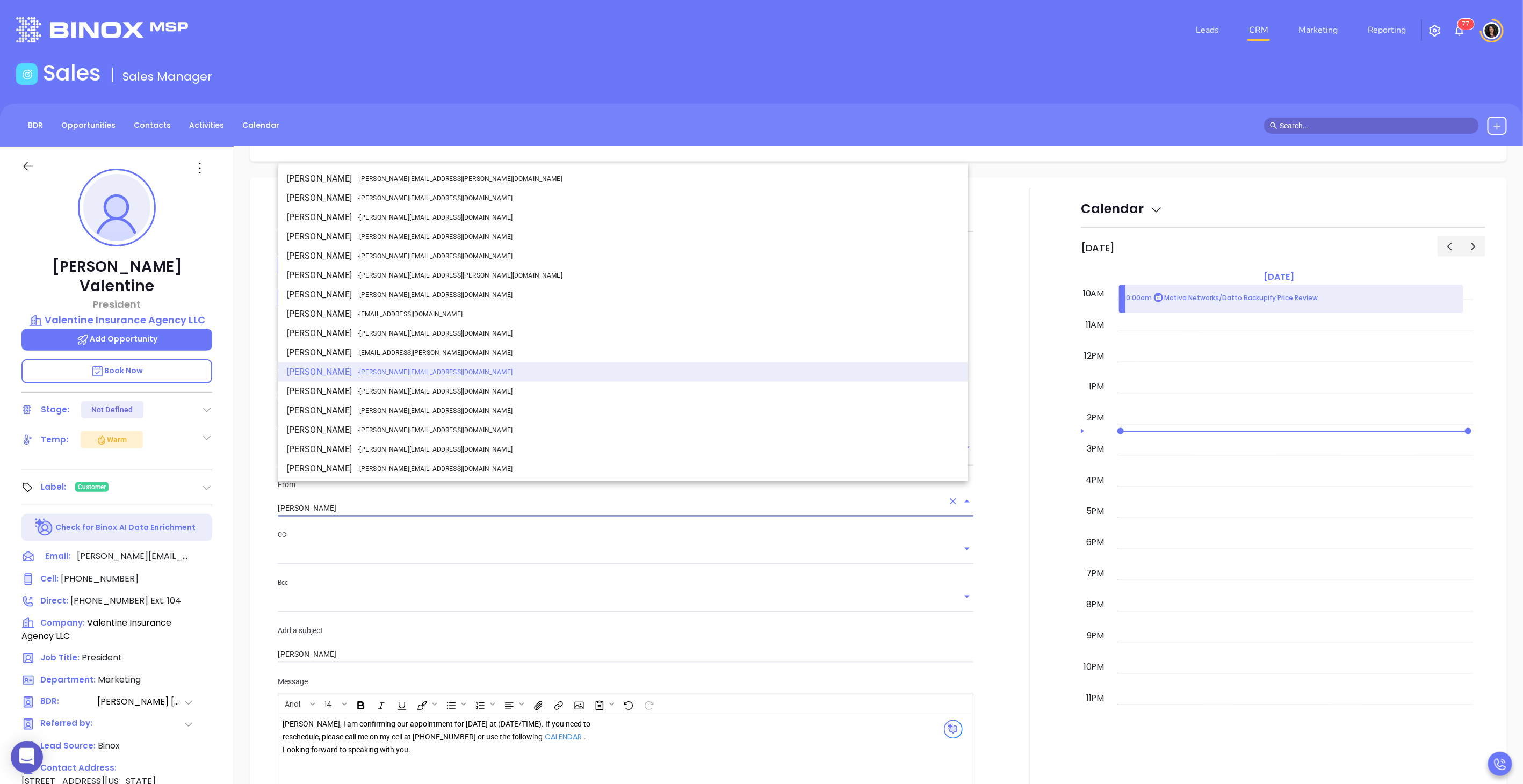
click at [333, 329] on li "Walter Contreras - walter@motiva.net" at bounding box center [623, 333] width 690 height 19
type input "[PERSON_NAME]"
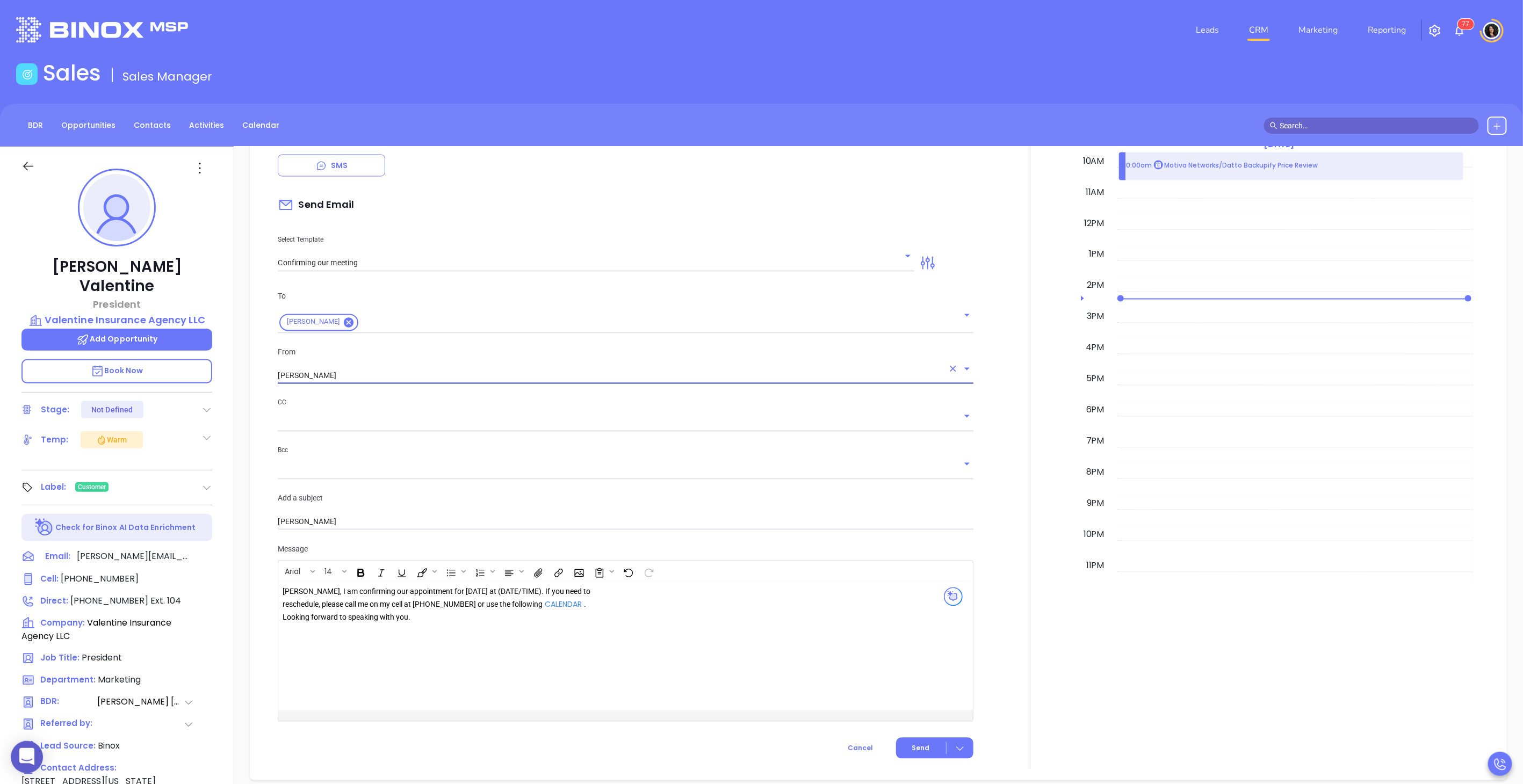
scroll to position [1262, 0]
drag, startPoint x: 470, startPoint y: 569, endPoint x: 510, endPoint y: 571, distance: 40.0
click at [510, 585] on div "Keith, I am confirming our appointment for tomorrow at (DATE/TIME). If you need…" at bounding box center [437, 604] width 309 height 38
click at [586, 589] on div "Keith, I am confirming our appointment for tomorrow at 2.30 pm . If you need to…" at bounding box center [437, 604] width 309 height 38
click at [413, 600] on div "Keith, I am confirming our appointment for tomorrow at 2.30 pm . If you need to…" at bounding box center [437, 604] width 309 height 38
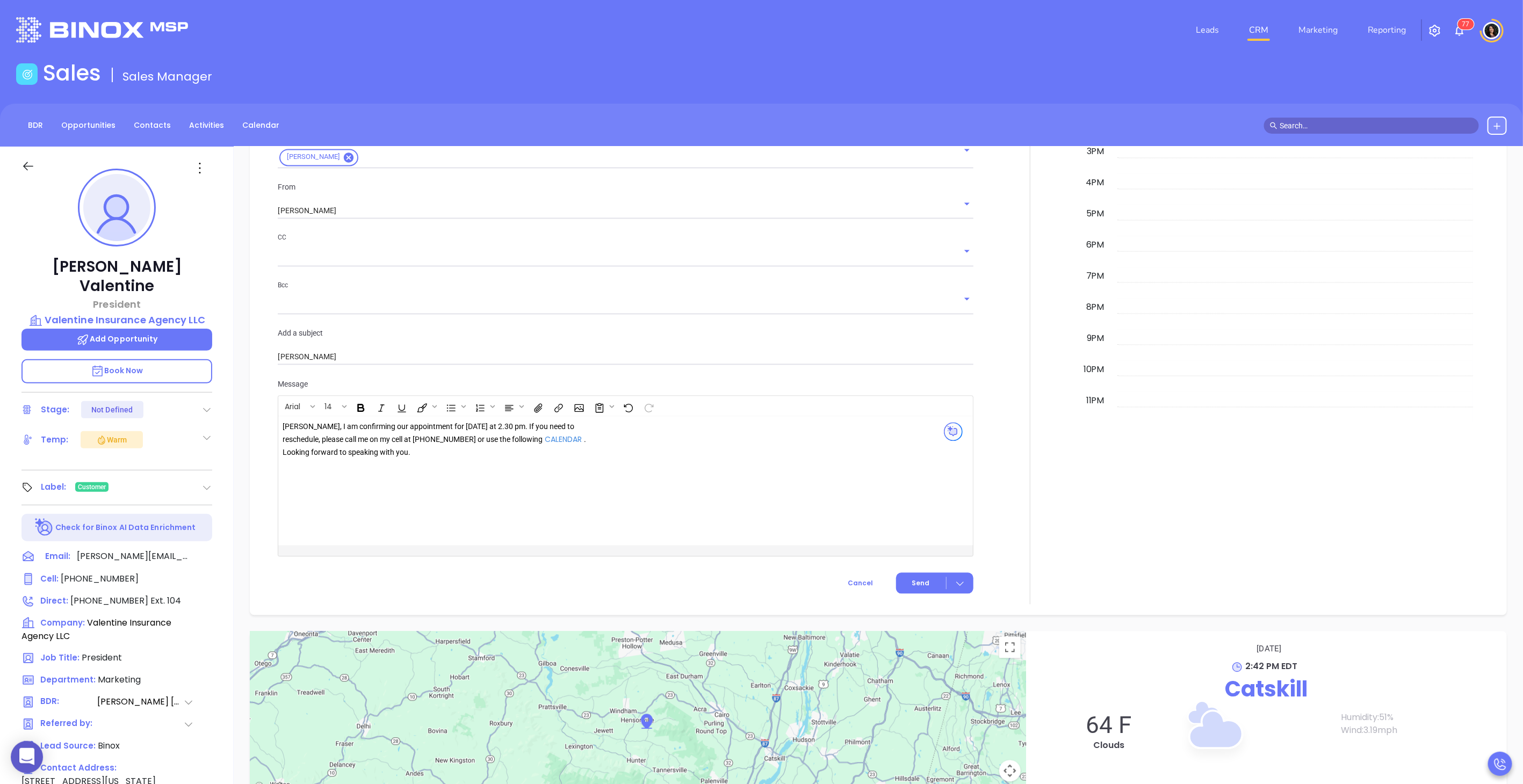
scroll to position [1454, 0]
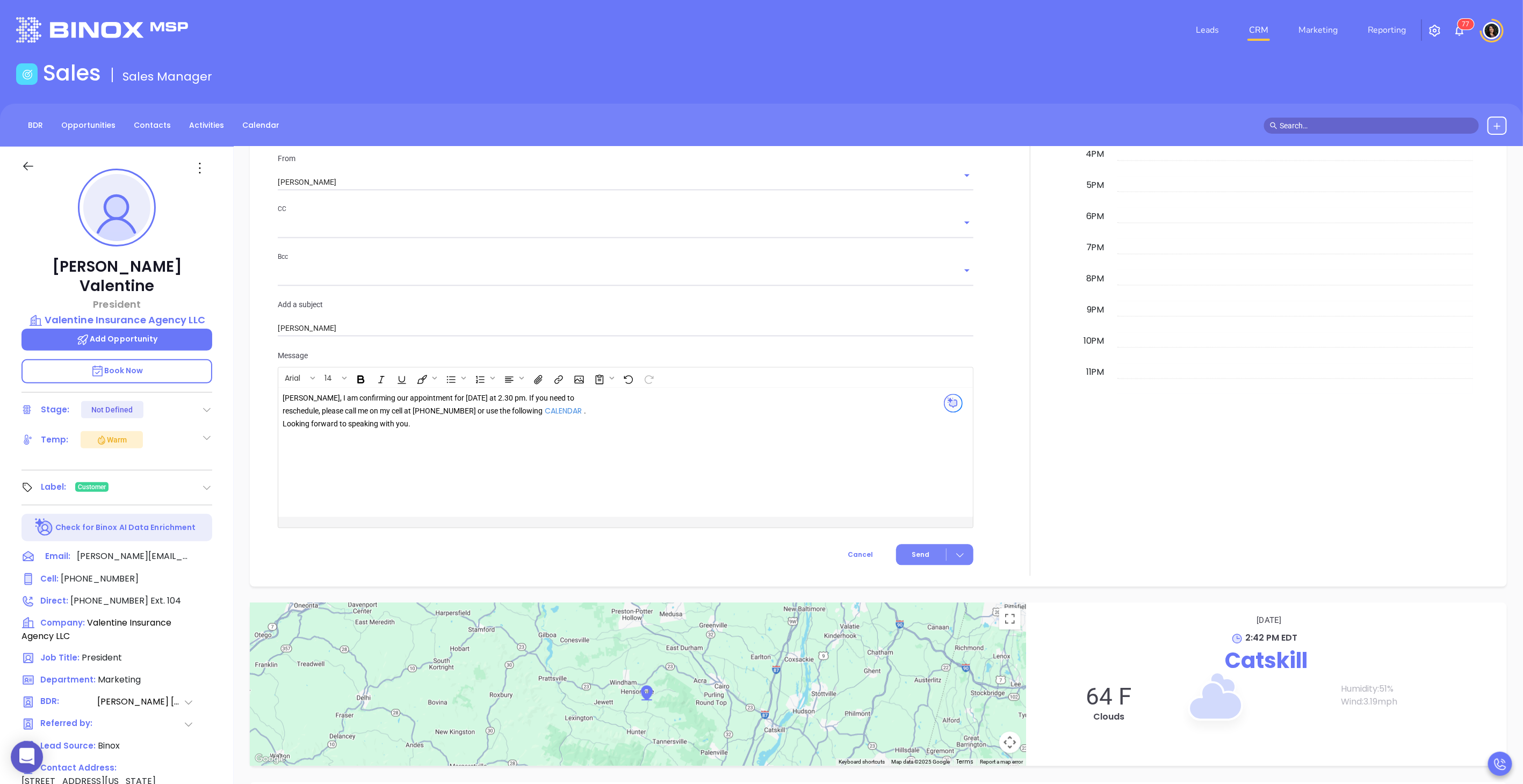
click at [916, 551] on span "Send" at bounding box center [922, 555] width 18 height 10
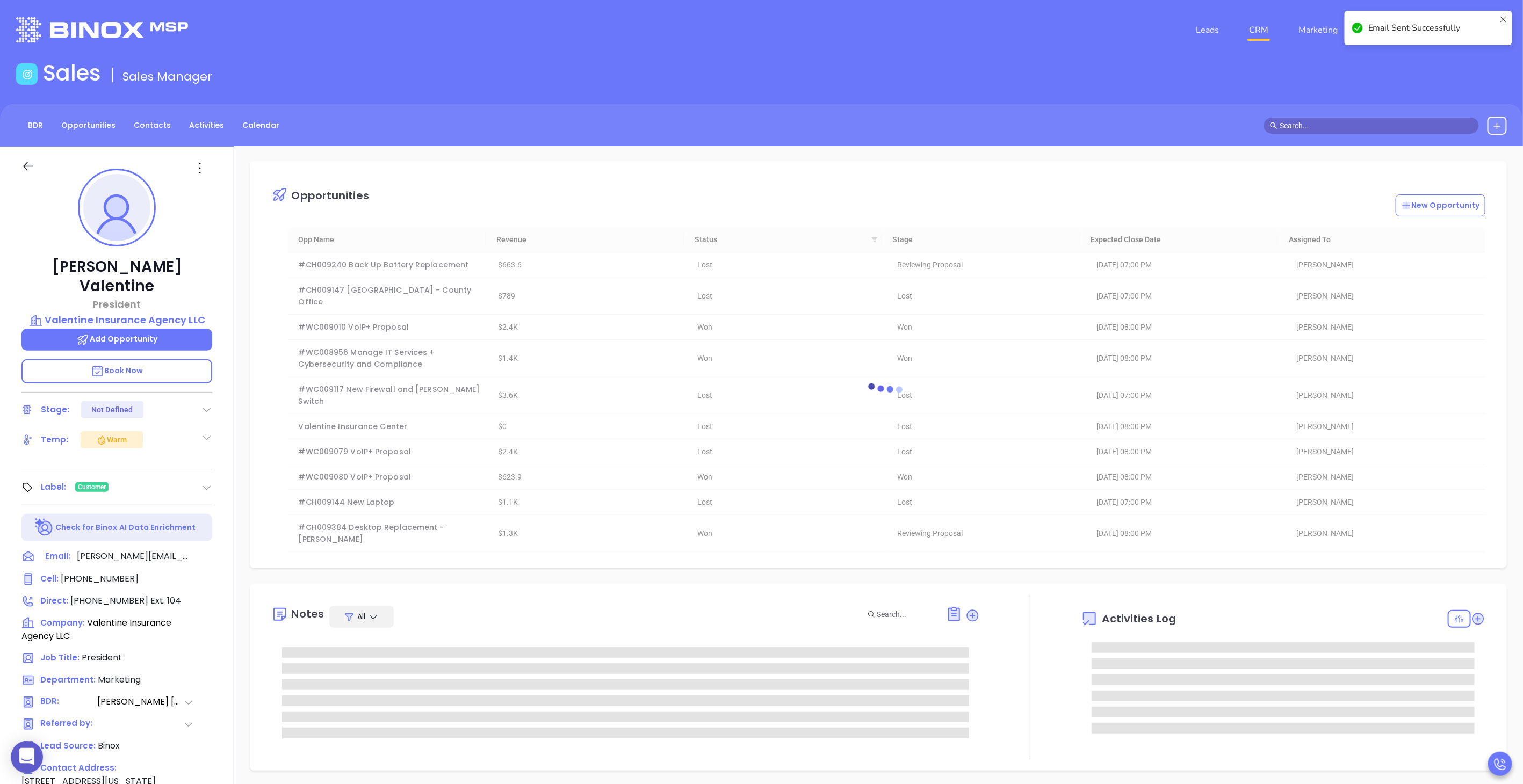
scroll to position [0, 0]
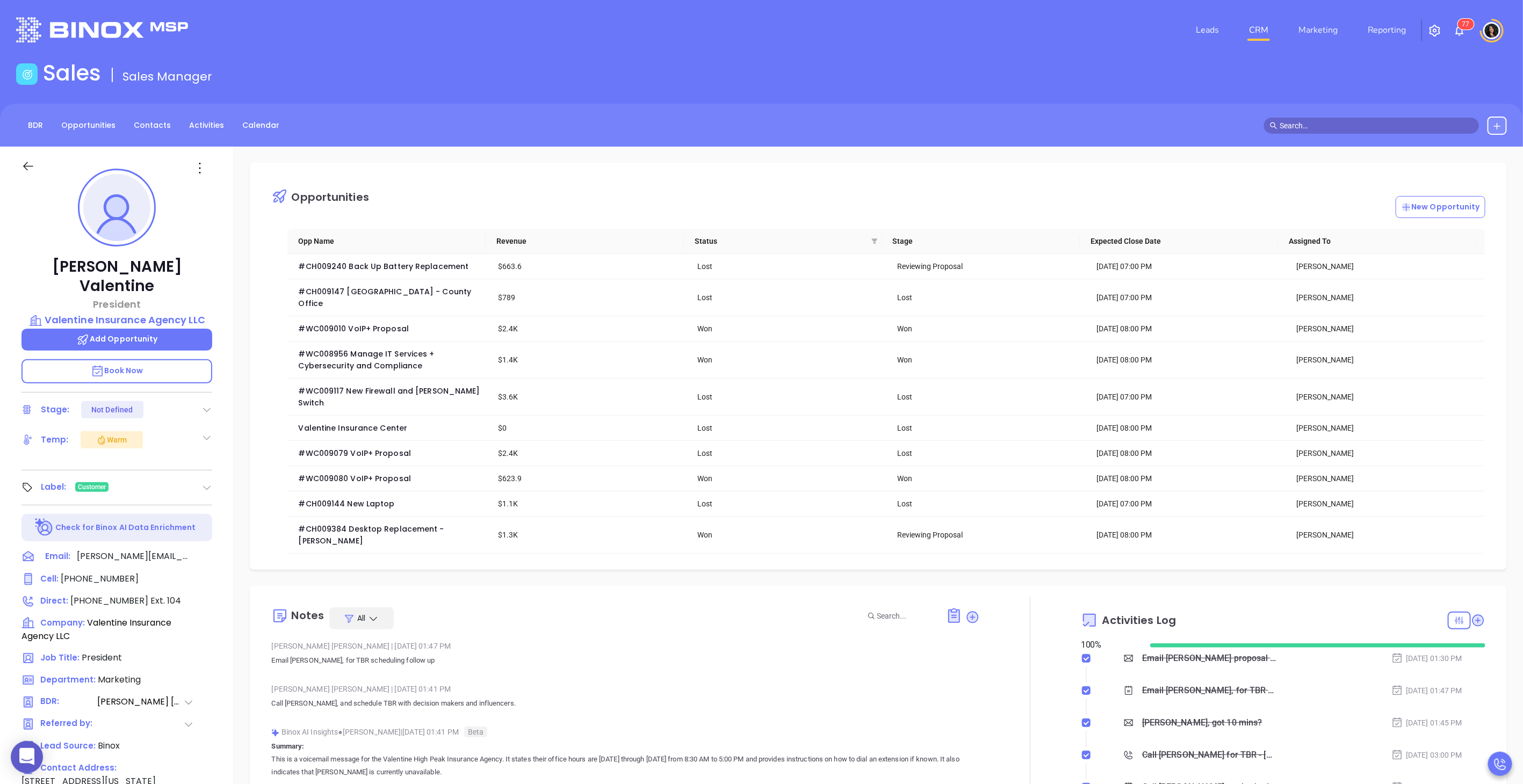
click at [1259, 28] on link "CRM" at bounding box center [1259, 30] width 28 height 21
